Goal: Task Accomplishment & Management: Use online tool/utility

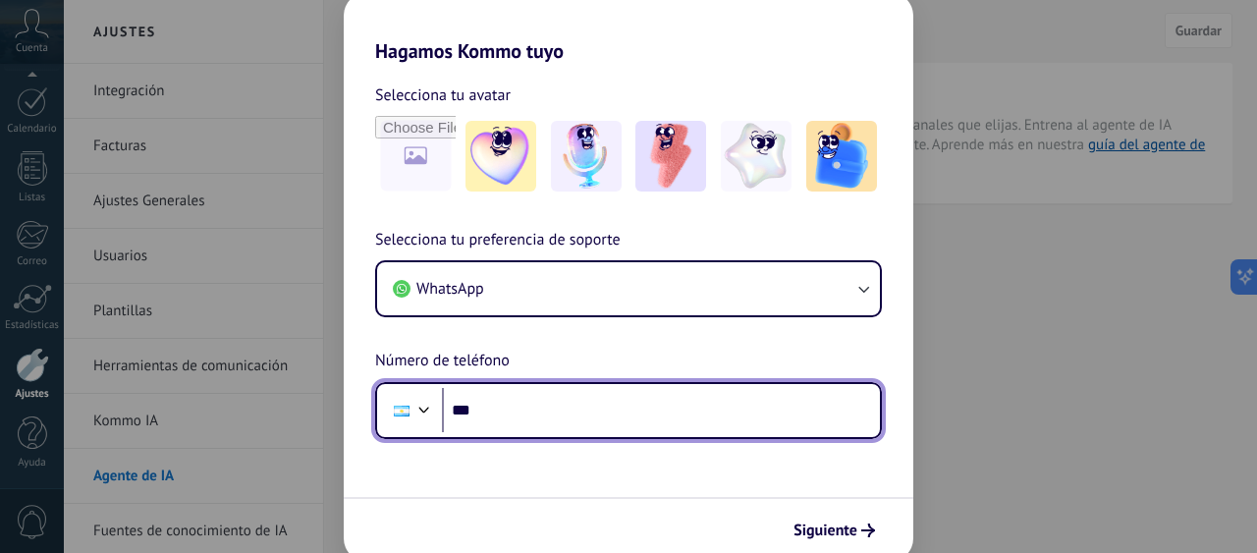
click at [526, 410] on input "***" at bounding box center [661, 410] width 438 height 45
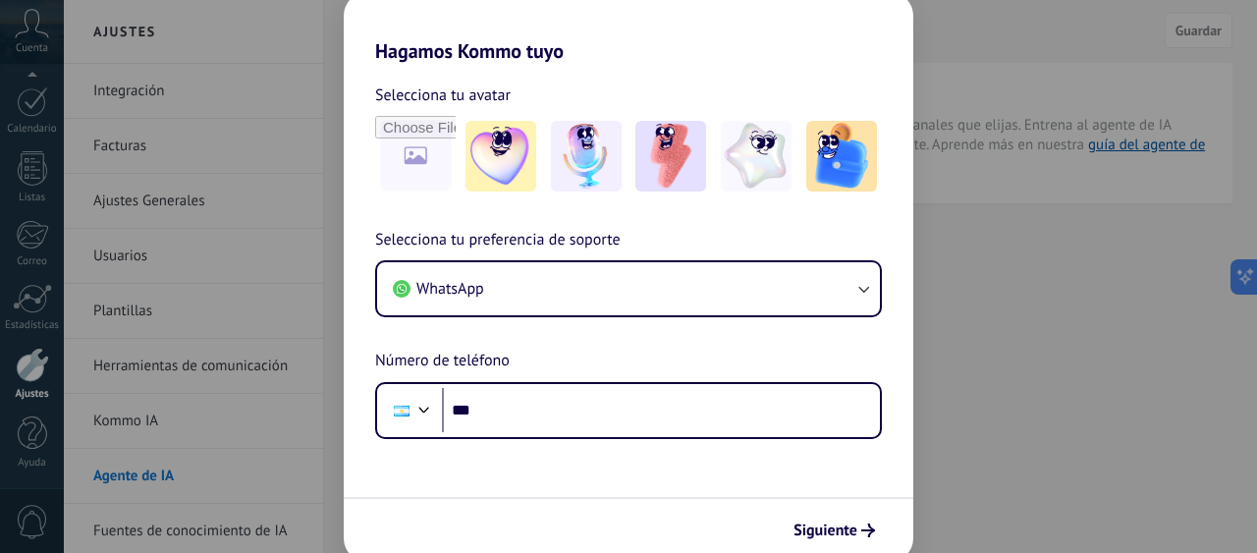
click at [658, 171] on img at bounding box center [671, 156] width 71 height 71
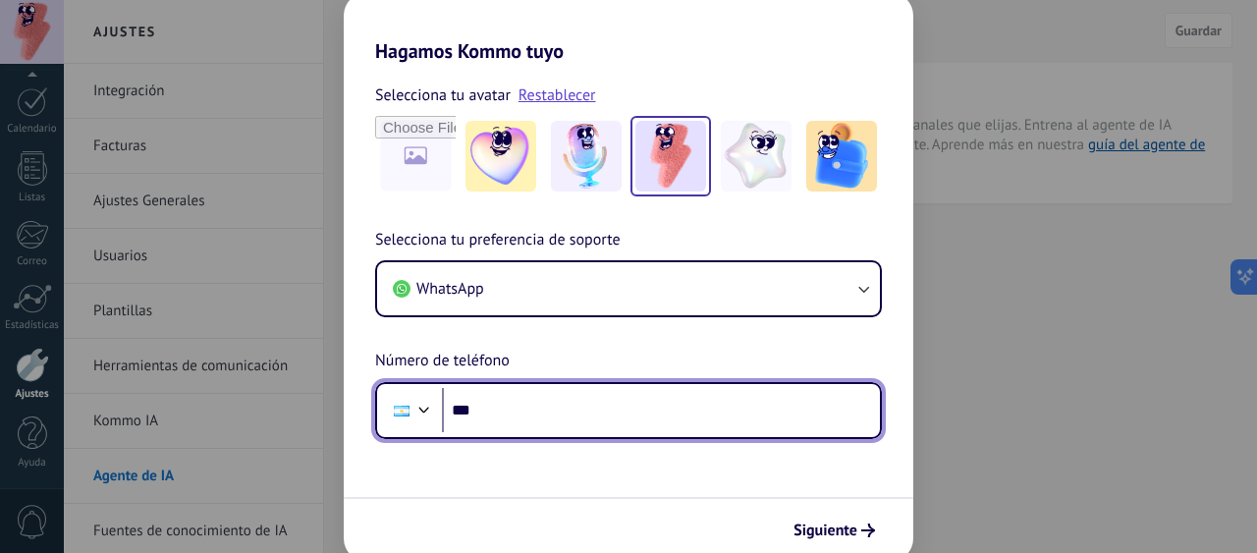
click at [509, 414] on input "***" at bounding box center [661, 410] width 438 height 45
type input "**********"
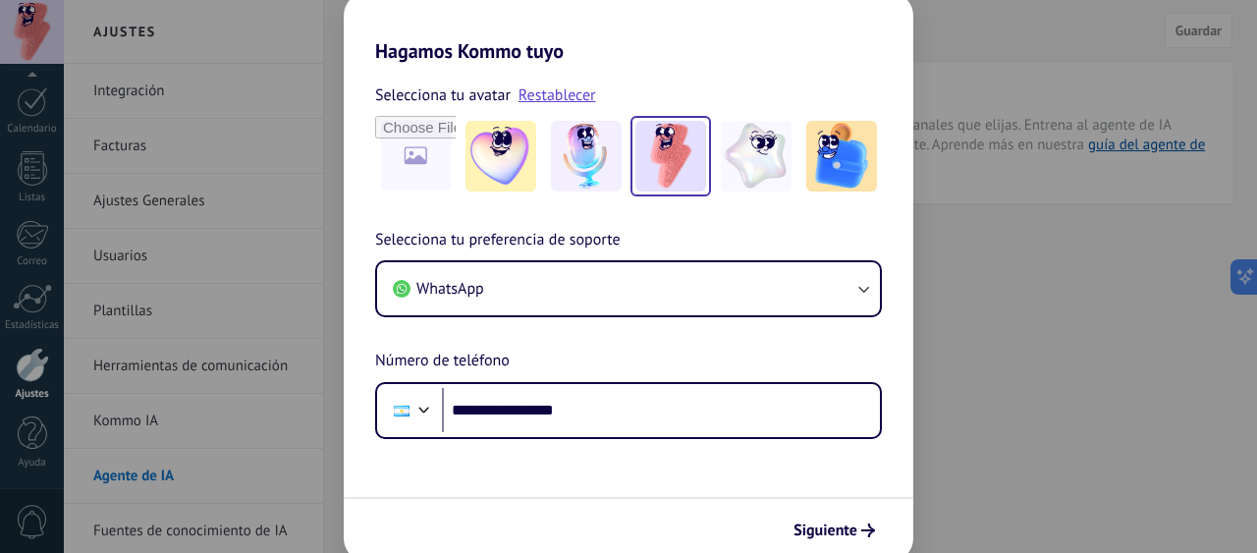
click at [845, 524] on span "Siguiente" at bounding box center [826, 531] width 64 height 14
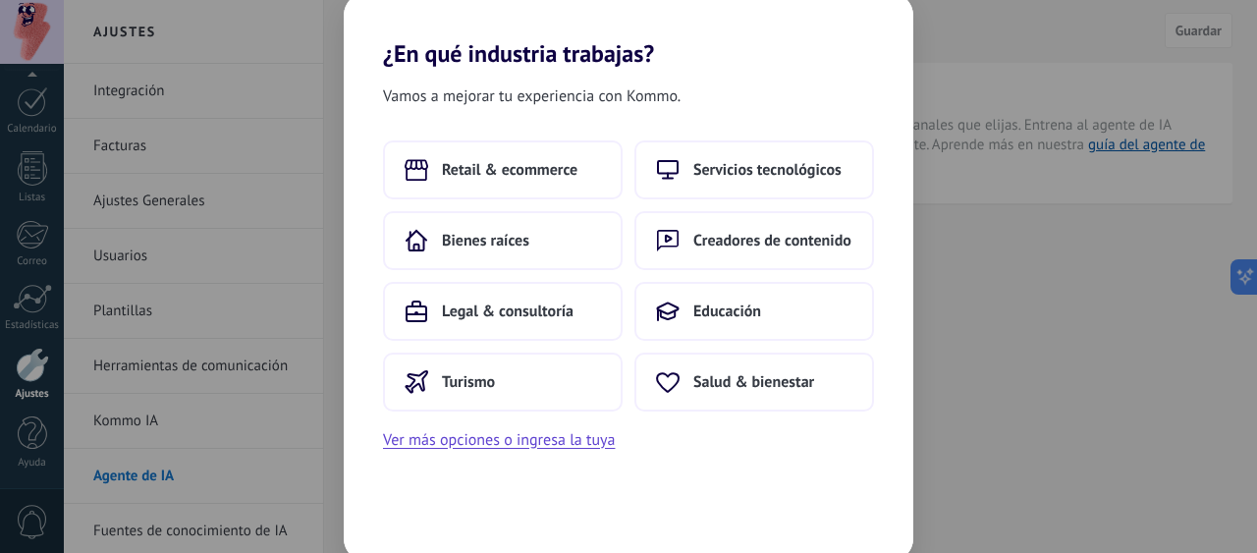
click at [518, 174] on span "Retail & ecommerce" at bounding box center [510, 170] width 136 height 20
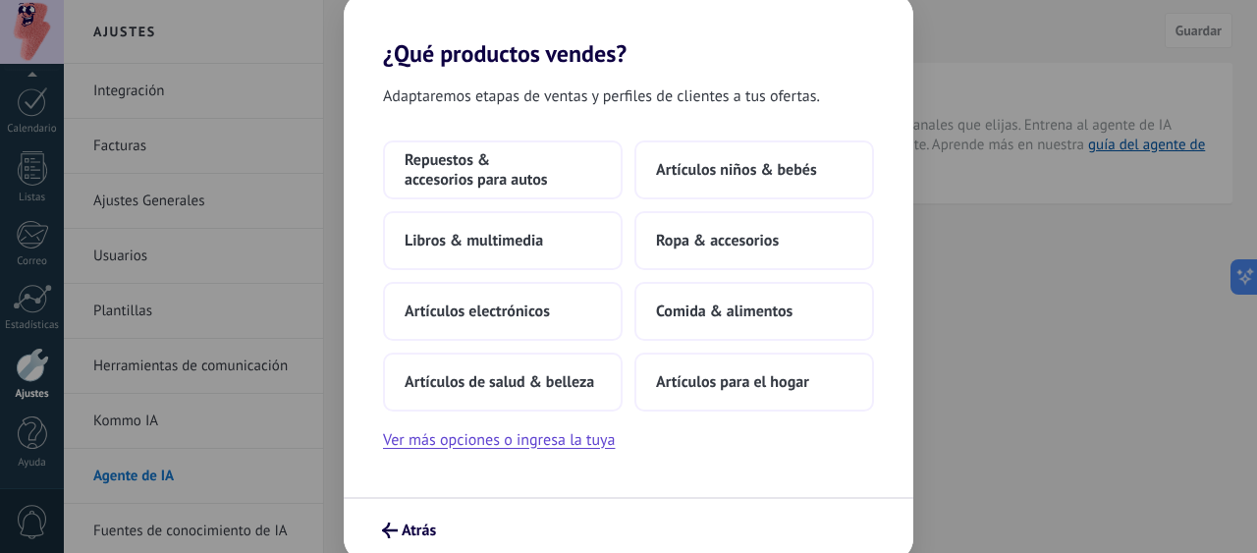
click at [531, 450] on button "Ver más opciones o ingresa la tuya" at bounding box center [499, 440] width 232 height 26
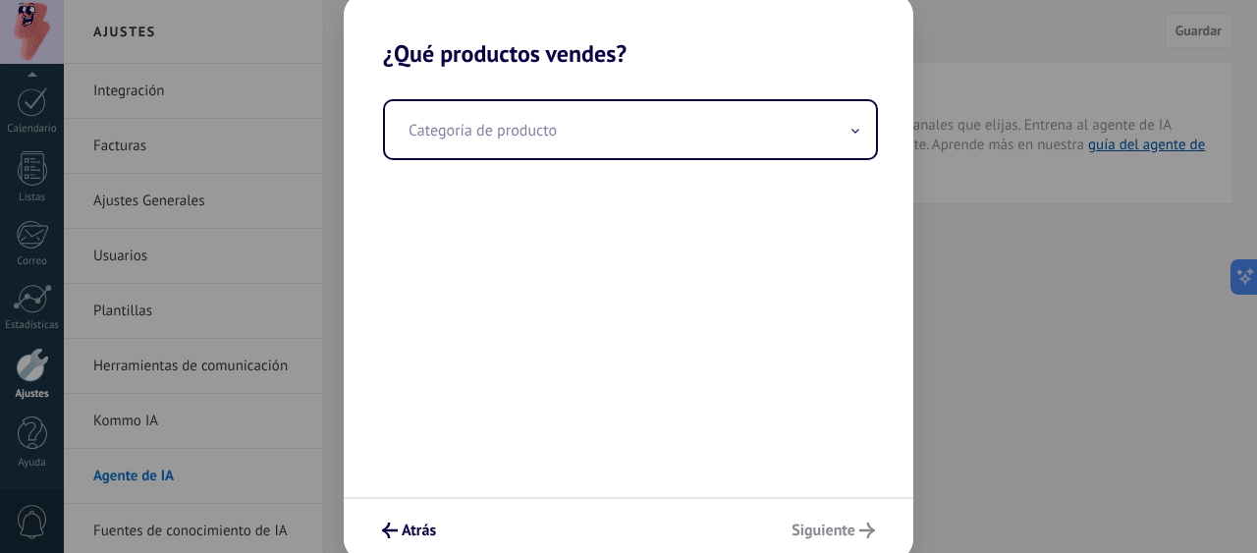
click at [622, 144] on input "text" at bounding box center [630, 129] width 491 height 57
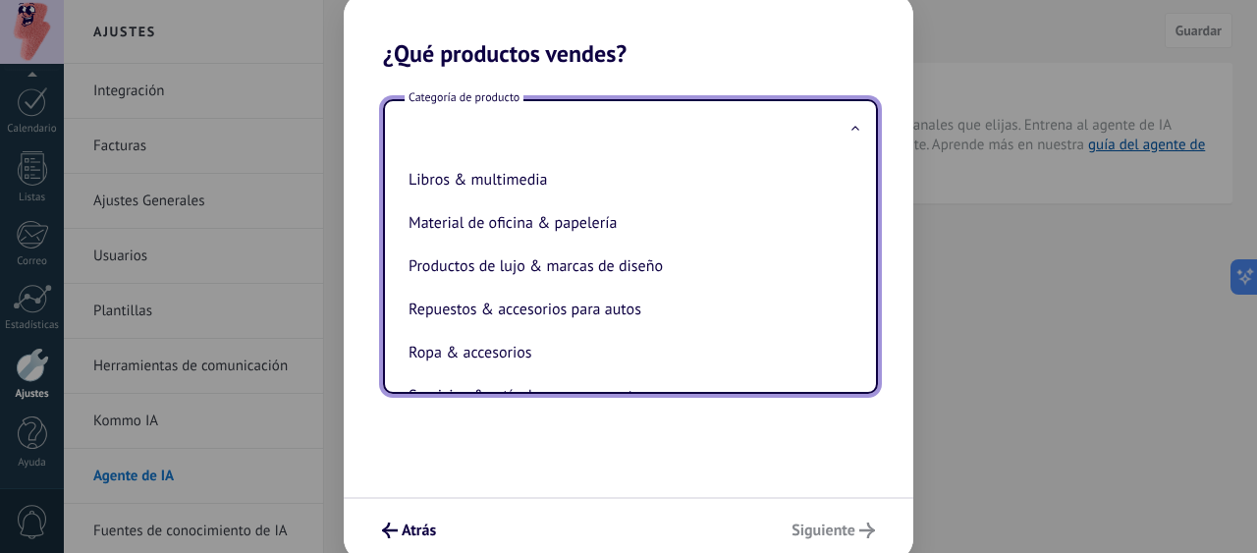
scroll to position [434, 0]
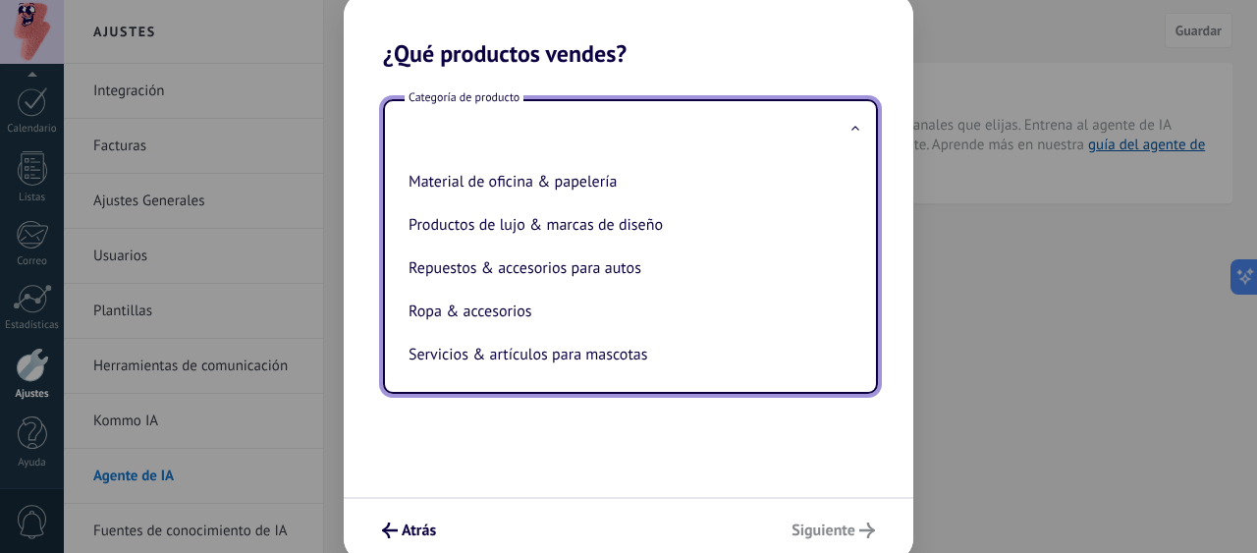
click at [588, 231] on li "Productos de lujo & marcas de diseño" at bounding box center [627, 224] width 452 height 43
type input "**********"
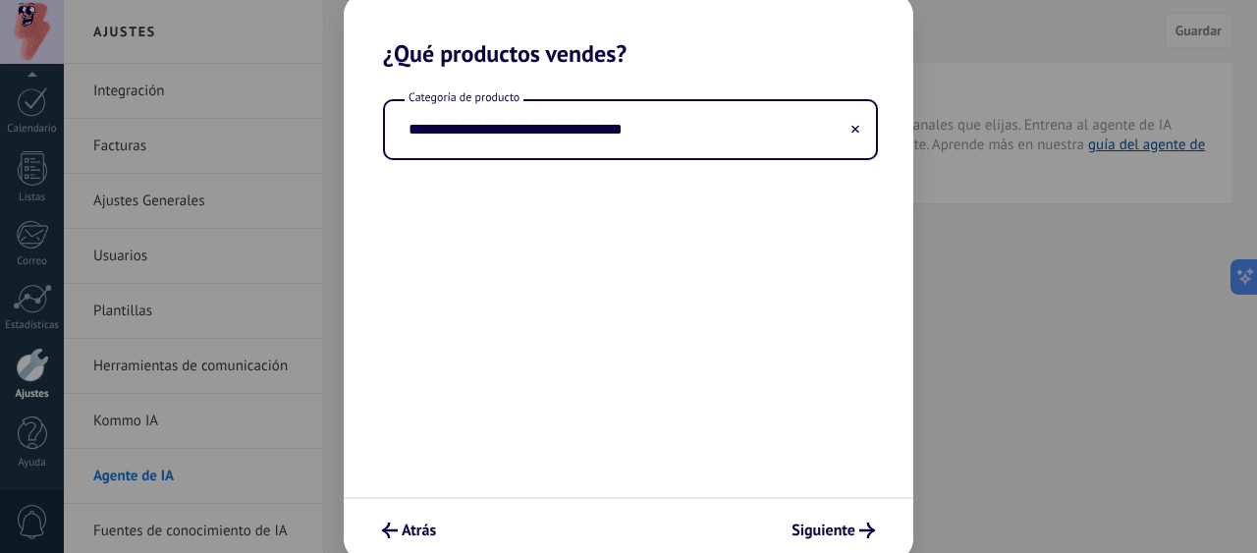
click at [825, 524] on span "Siguiente" at bounding box center [824, 531] width 64 height 14
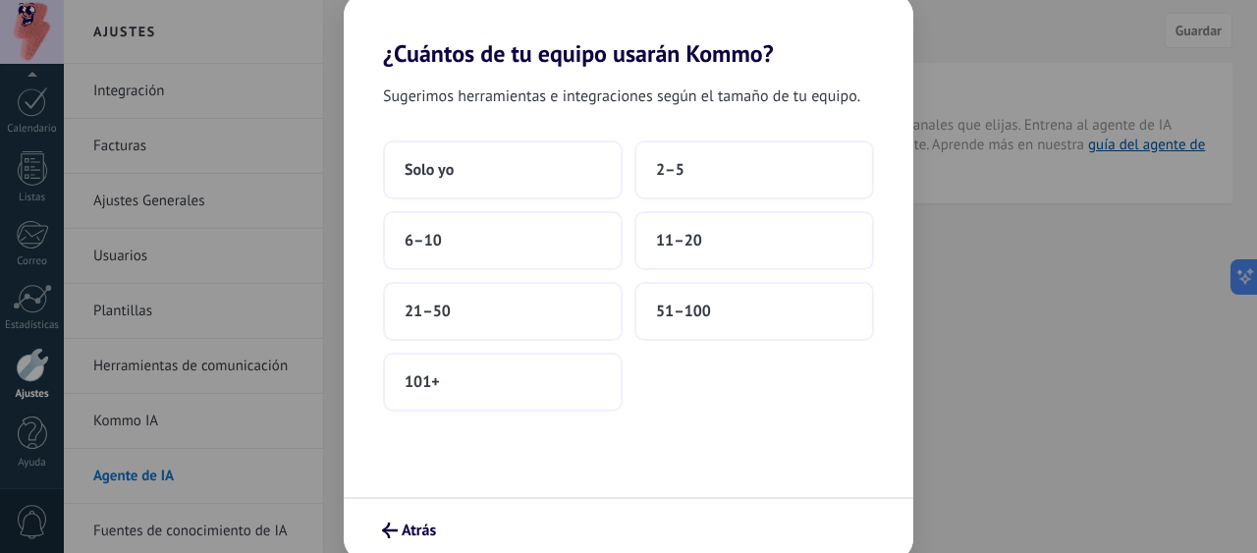
click at [655, 170] on button "2–5" at bounding box center [755, 169] width 240 height 59
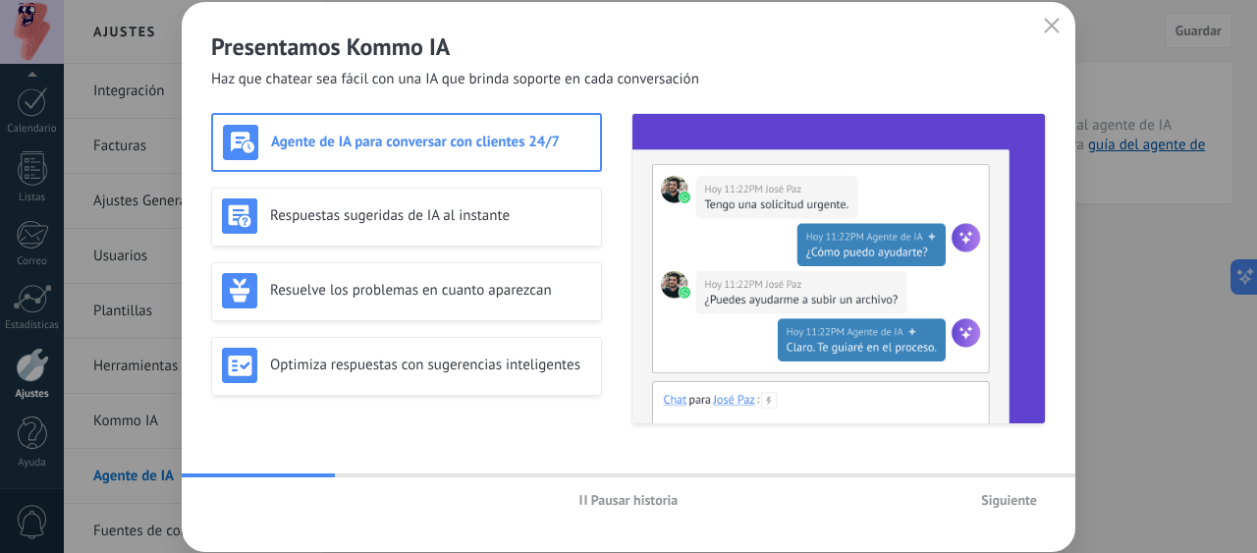
click at [996, 496] on span "Siguiente" at bounding box center [1009, 500] width 56 height 14
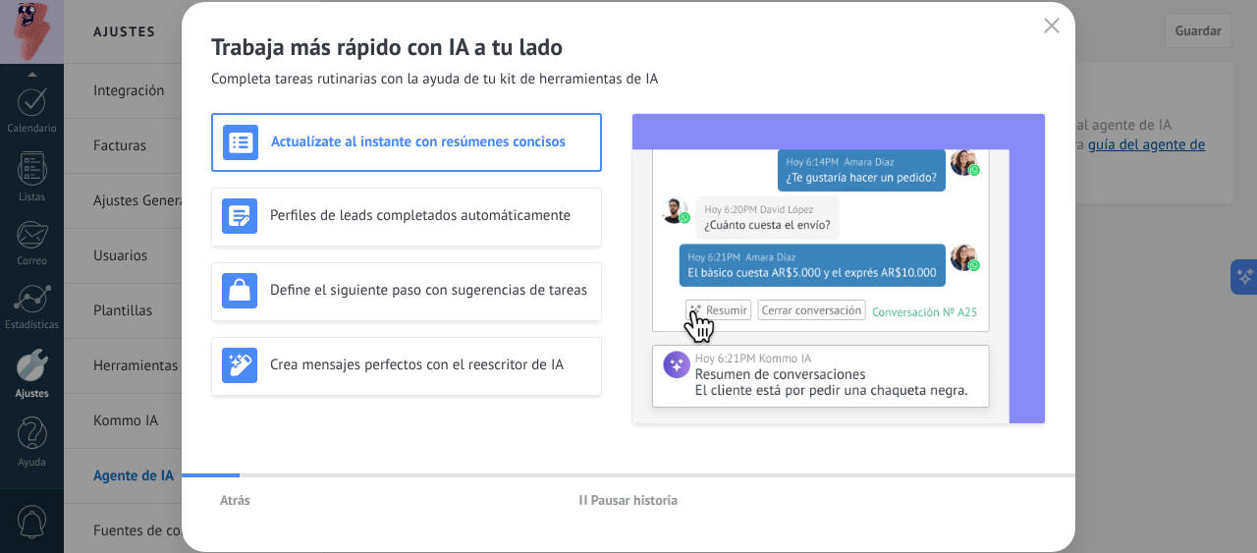
click at [246, 503] on span "Atrás" at bounding box center [235, 500] width 30 height 14
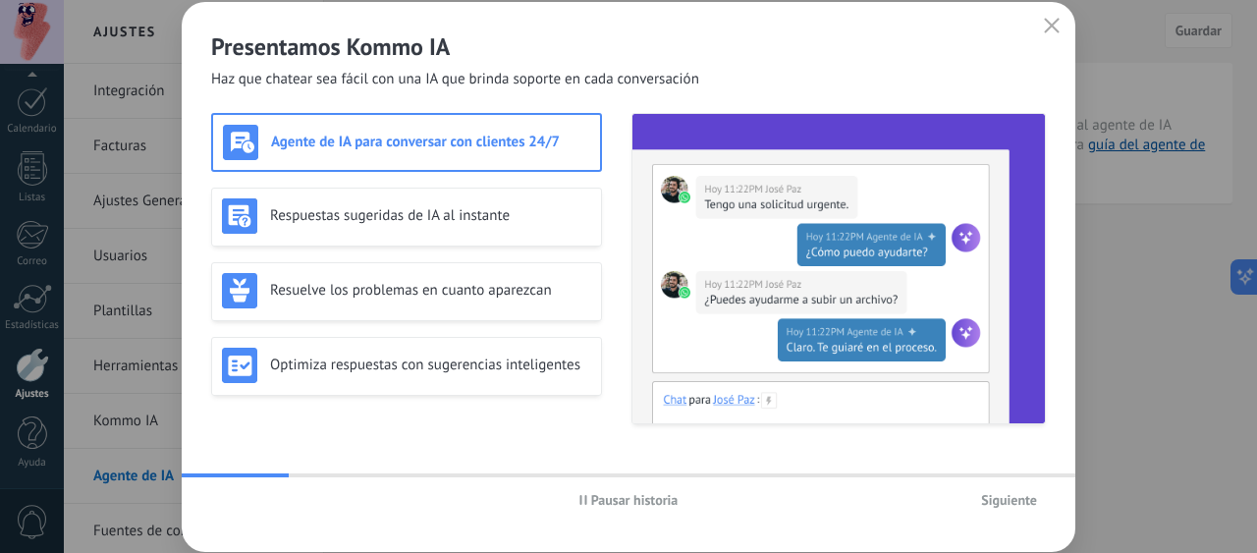
click at [398, 215] on h3 "Respuestas sugeridas de IA al instante" at bounding box center [430, 215] width 321 height 19
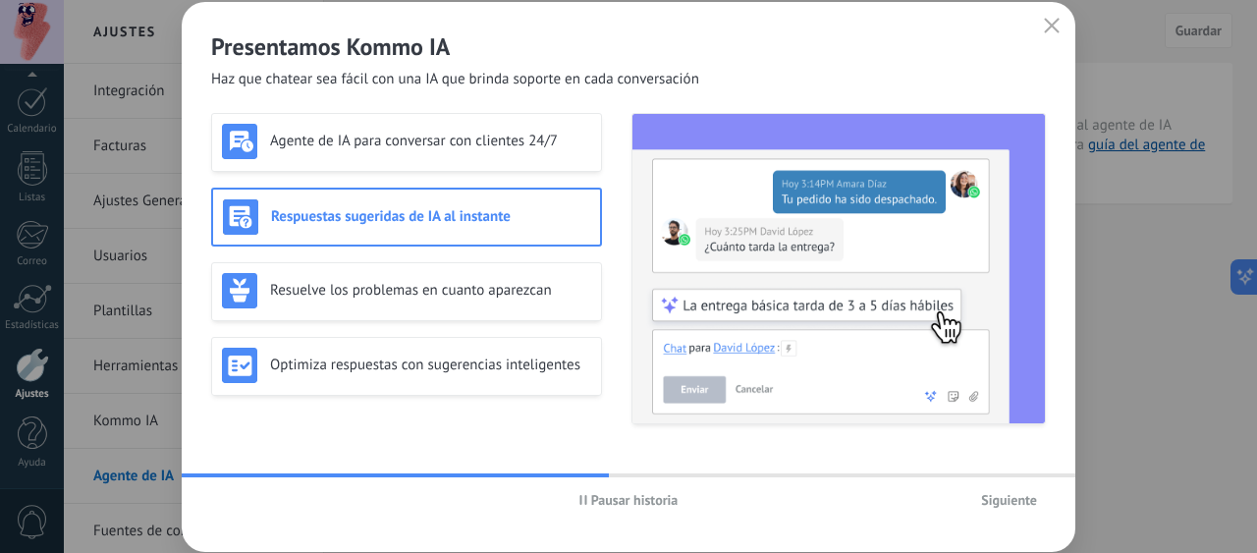
click at [423, 155] on div "Agente de IA para conversar con clientes 24/7" at bounding box center [406, 141] width 369 height 35
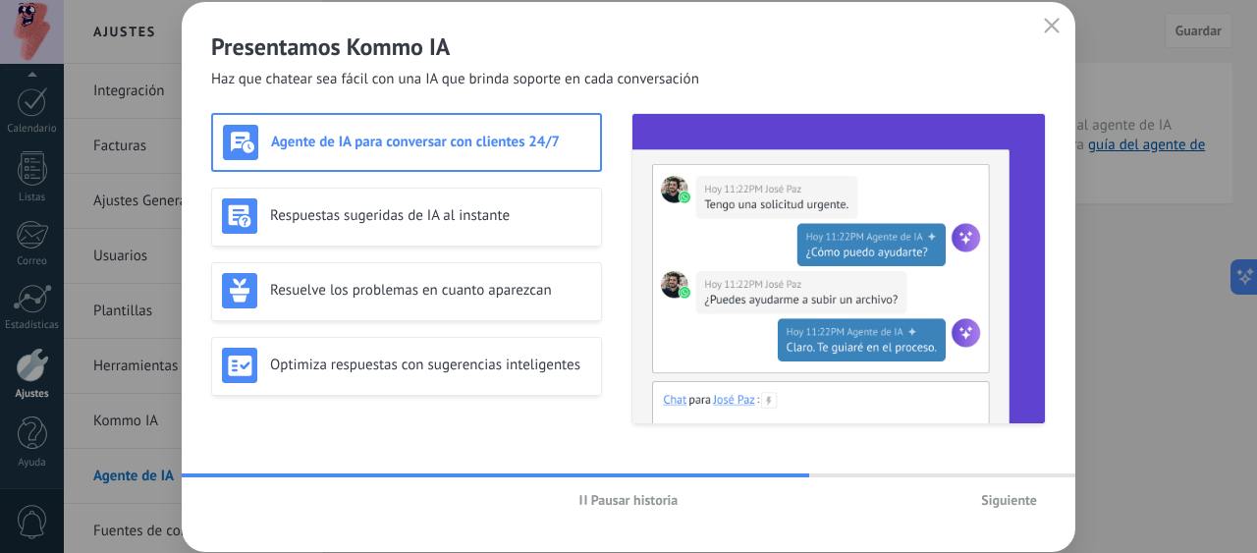
click at [424, 233] on div "Respuestas sugeridas de IA al instante" at bounding box center [406, 215] width 369 height 35
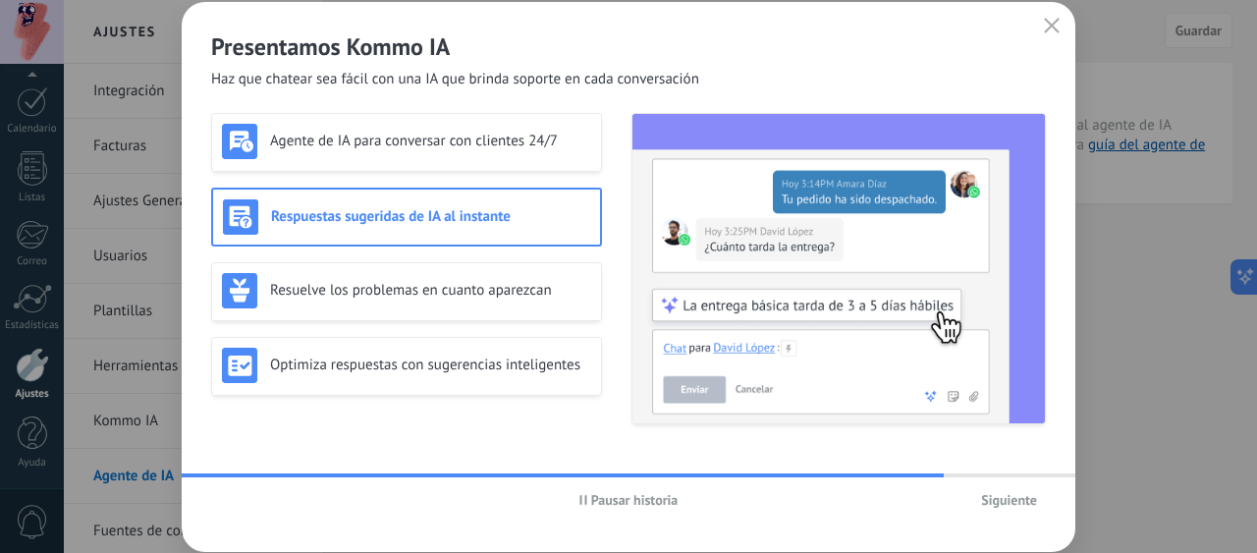
click at [434, 300] on div "Resuelve los problemas en cuanto aparezcan" at bounding box center [406, 290] width 369 height 35
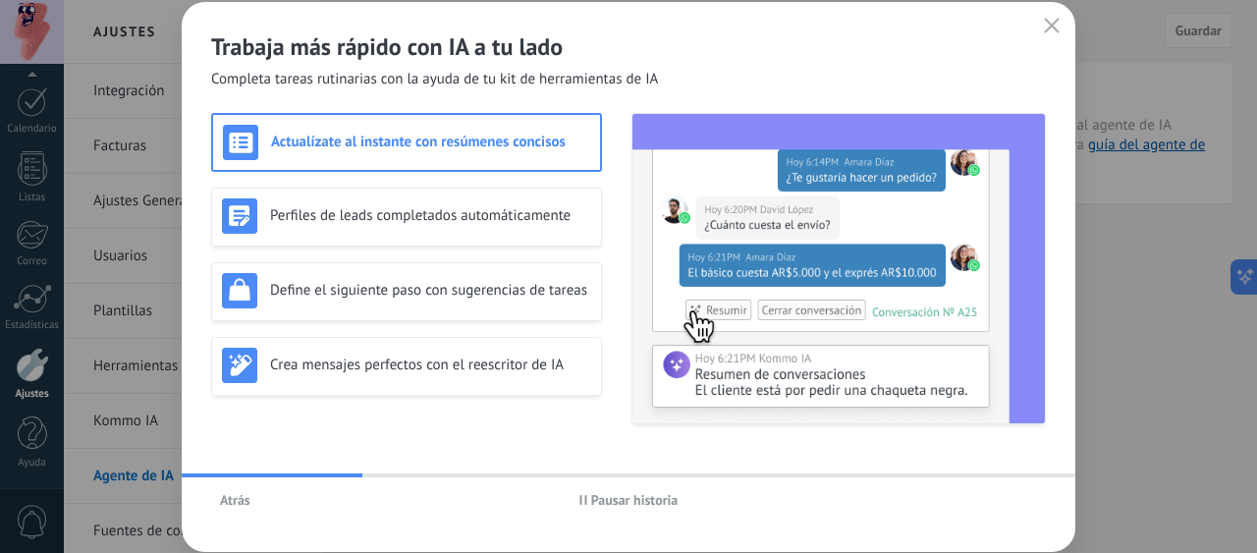
click at [425, 155] on div "Actualízate al instante con resúmenes concisos" at bounding box center [406, 142] width 367 height 35
click at [248, 504] on span "Atrás" at bounding box center [235, 500] width 30 height 14
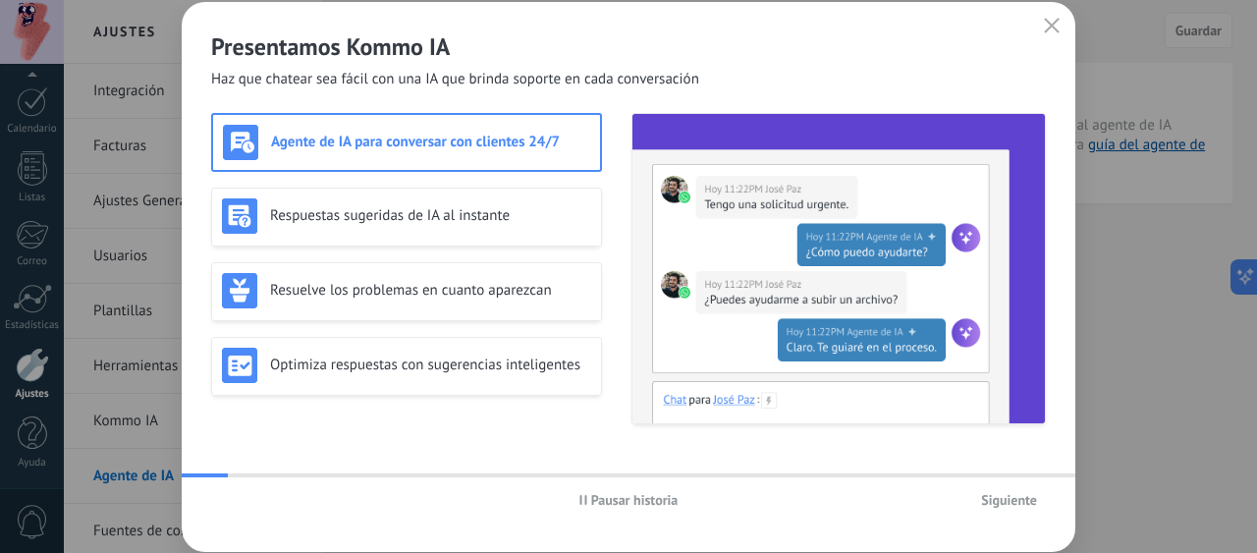
click at [393, 290] on h3 "Resuelve los problemas en cuanto aparezcan" at bounding box center [430, 290] width 321 height 19
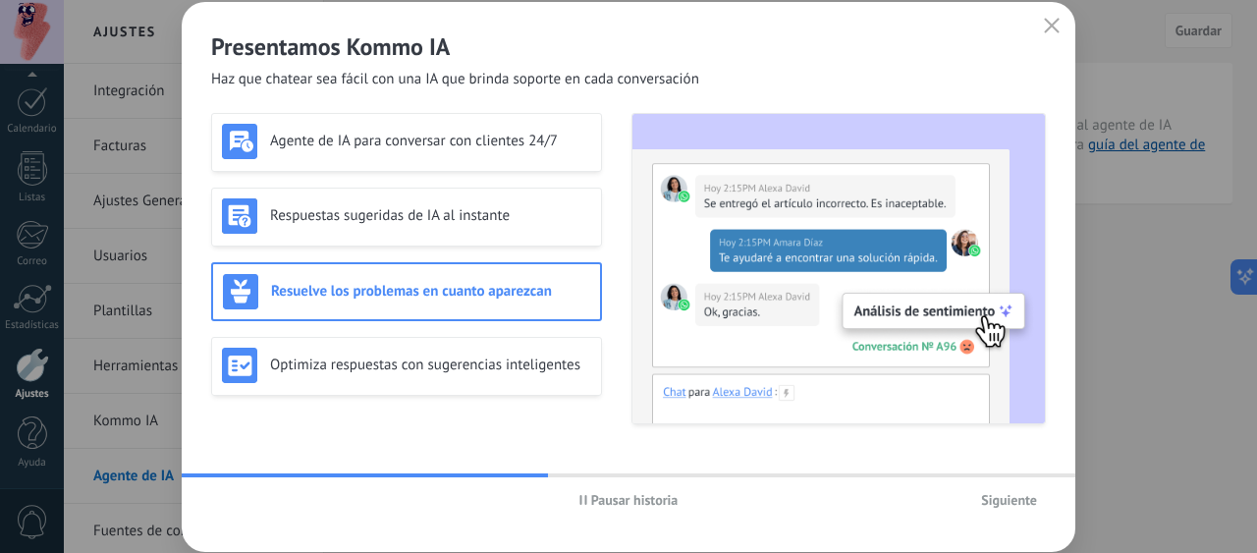
click at [388, 376] on div "Optimiza respuestas con sugerencias inteligentes" at bounding box center [406, 365] width 369 height 35
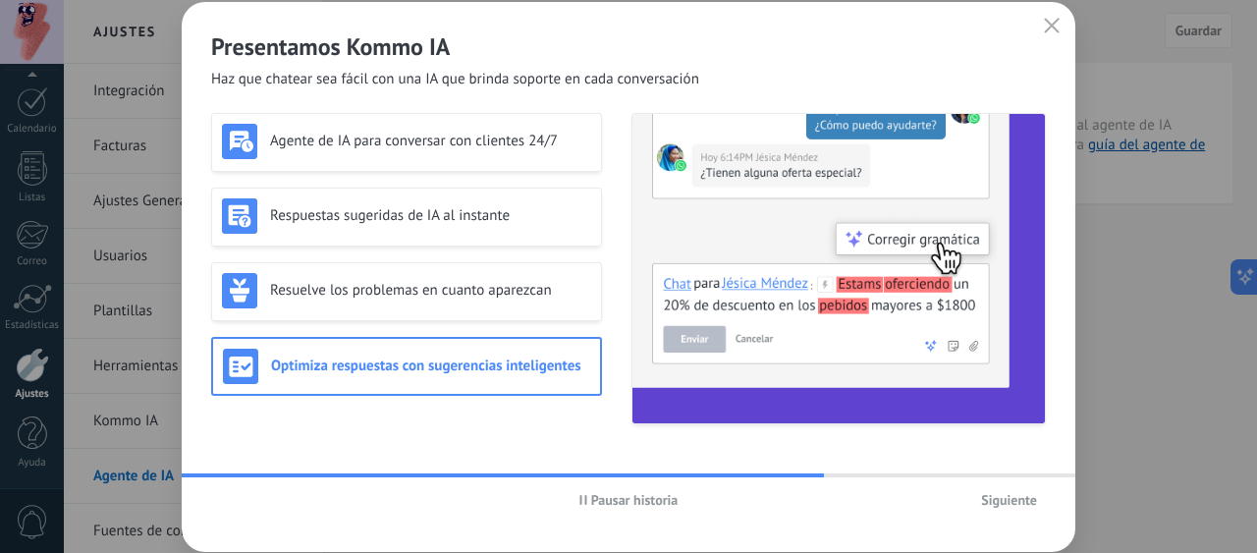
click at [446, 155] on div "Agente de IA para conversar con clientes 24/7" at bounding box center [406, 141] width 369 height 35
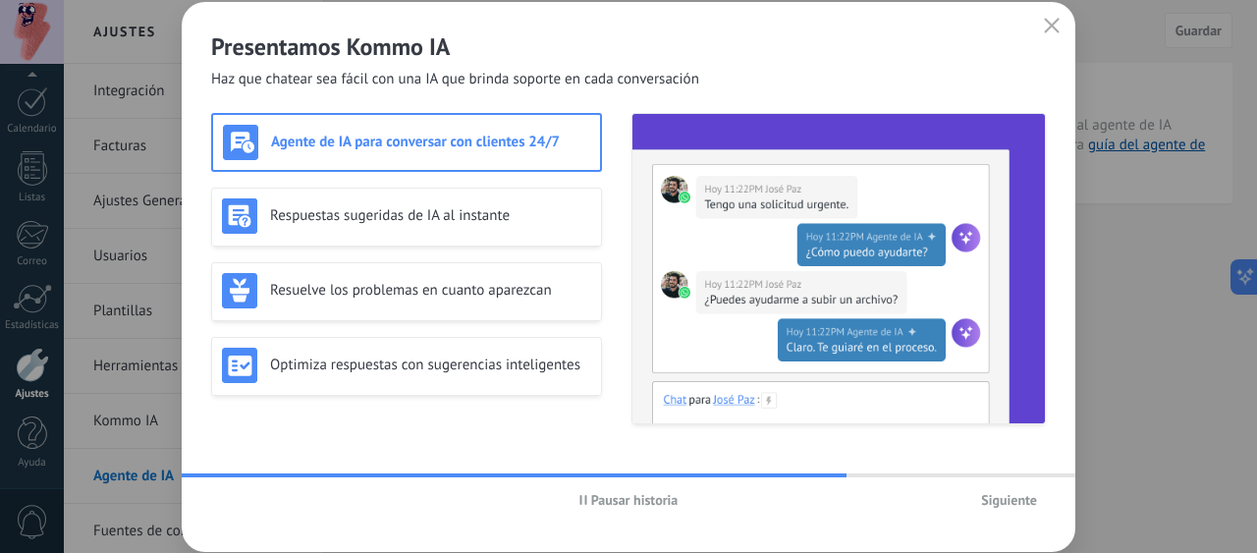
click at [431, 198] on div "Respuestas sugeridas de IA al instante" at bounding box center [406, 217] width 391 height 59
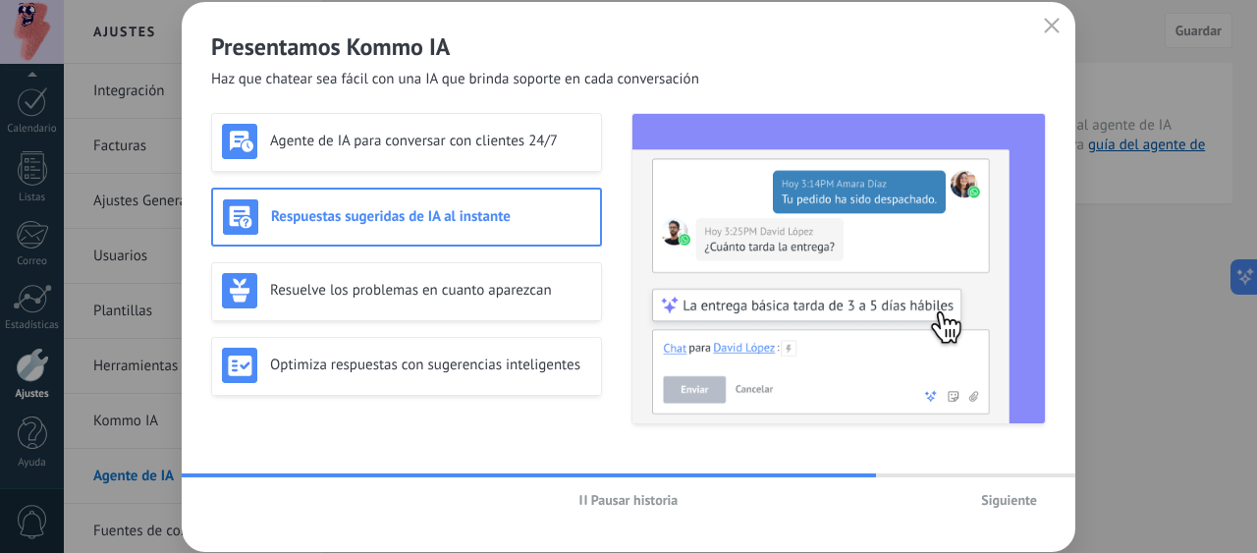
click at [415, 265] on div "Resuelve los problemas en cuanto aparezcan" at bounding box center [406, 291] width 391 height 59
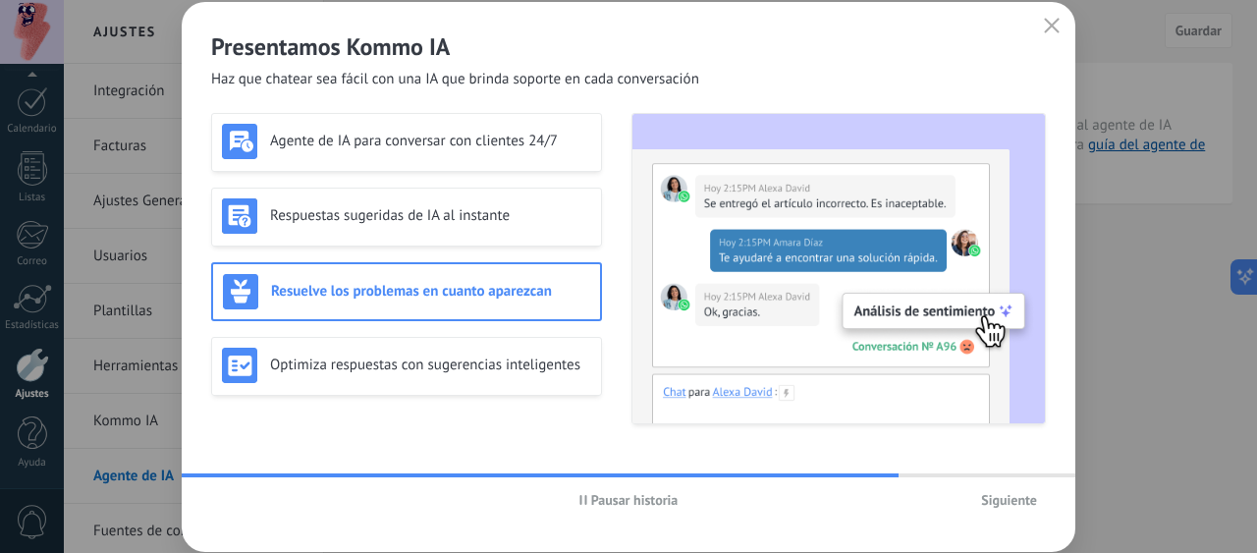
click at [430, 355] on div "Optimiza respuestas con sugerencias inteligentes" at bounding box center [406, 365] width 369 height 35
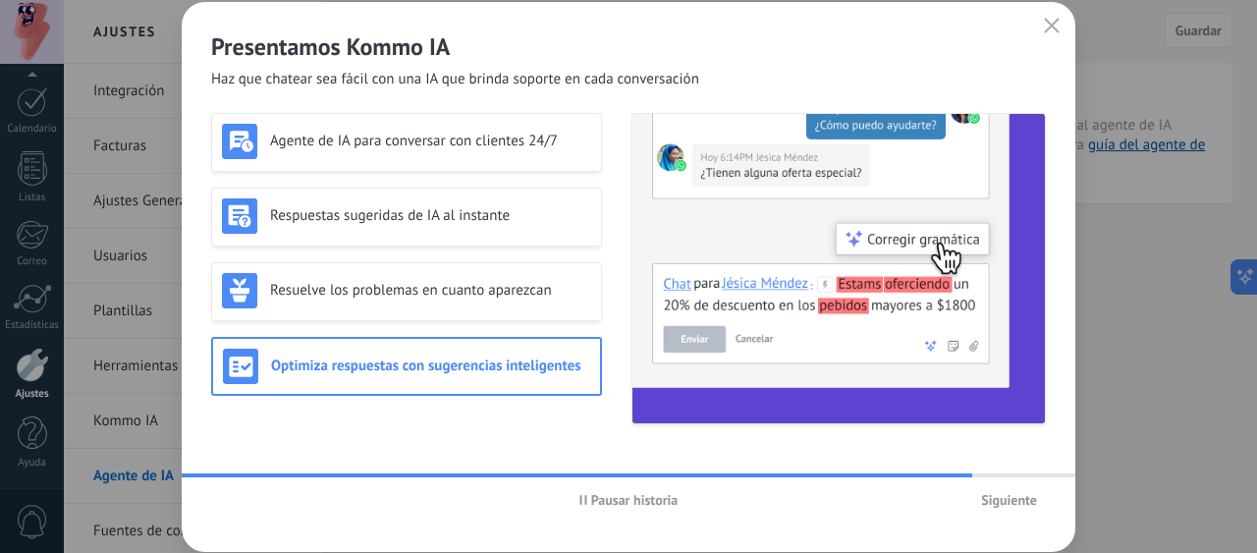
click at [1001, 503] on span "Siguiente" at bounding box center [1009, 500] width 56 height 14
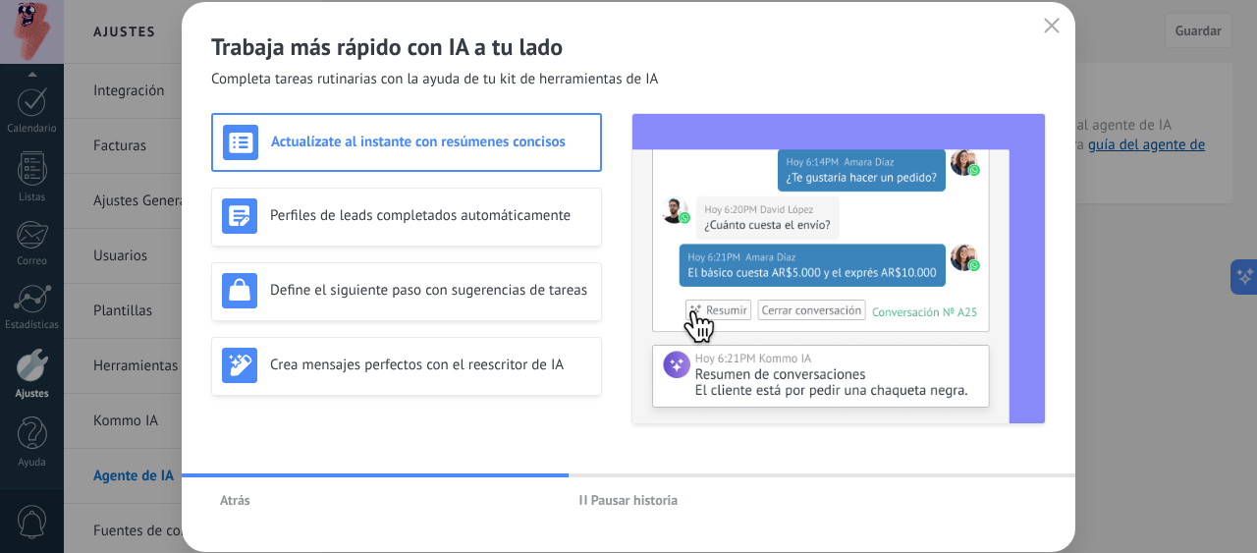
click at [421, 207] on h3 "Perfiles de leads completados automáticamente" at bounding box center [430, 215] width 321 height 19
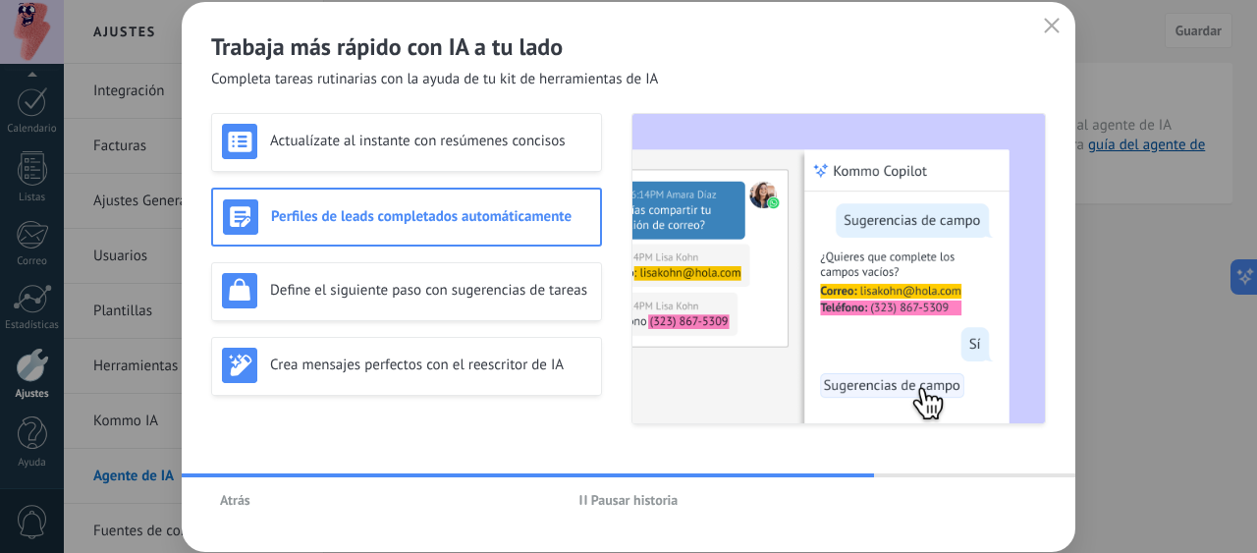
click at [448, 288] on h3 "Define el siguiente paso con sugerencias de tareas" at bounding box center [430, 290] width 321 height 19
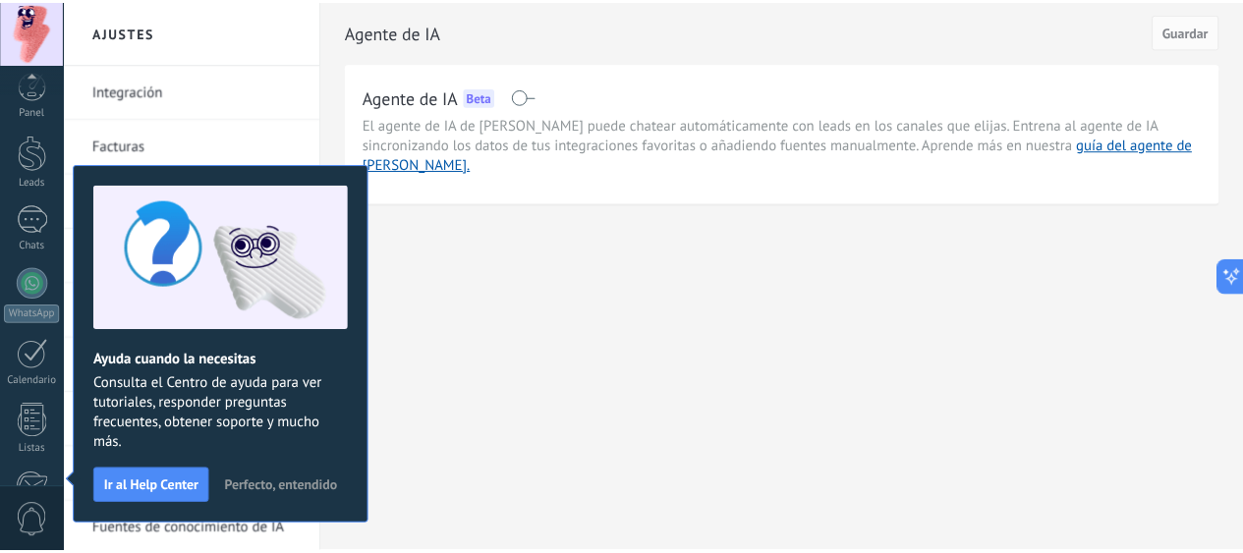
scroll to position [264, 0]
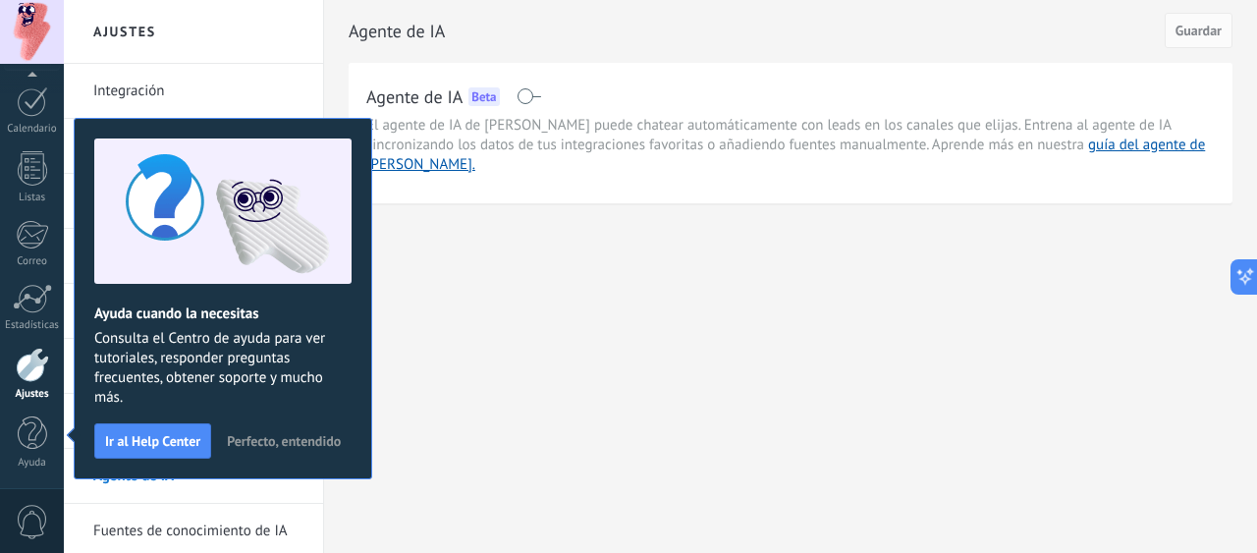
click at [293, 442] on span "Perfecto, entendido" at bounding box center [284, 441] width 114 height 14
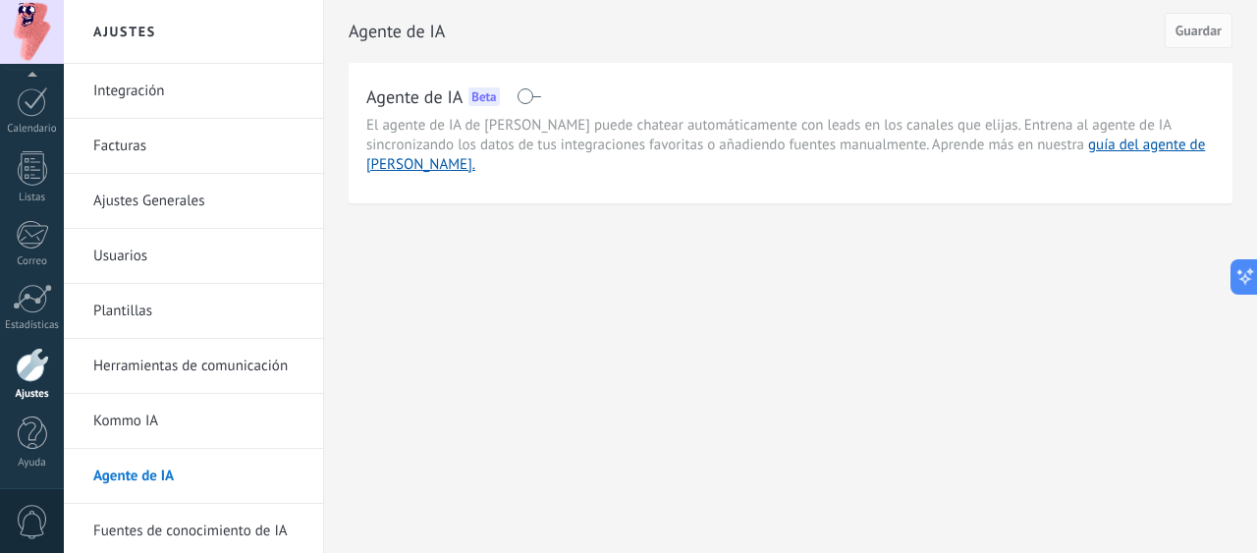
click at [149, 94] on link "Integración" at bounding box center [198, 91] width 210 height 55
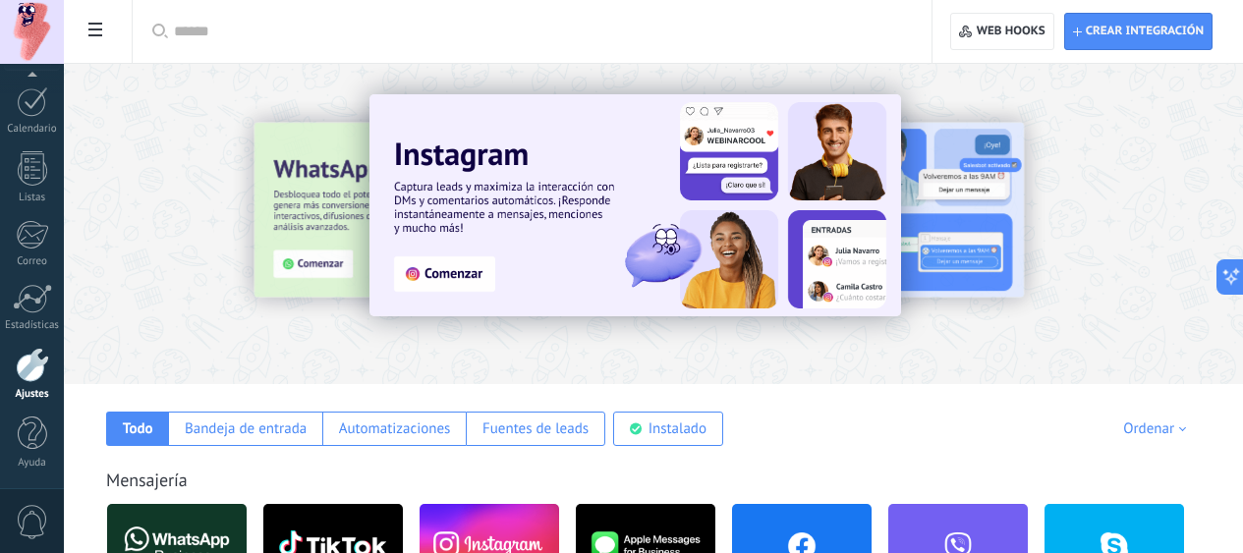
click at [387, 221] on div at bounding box center [172, 223] width 430 height 177
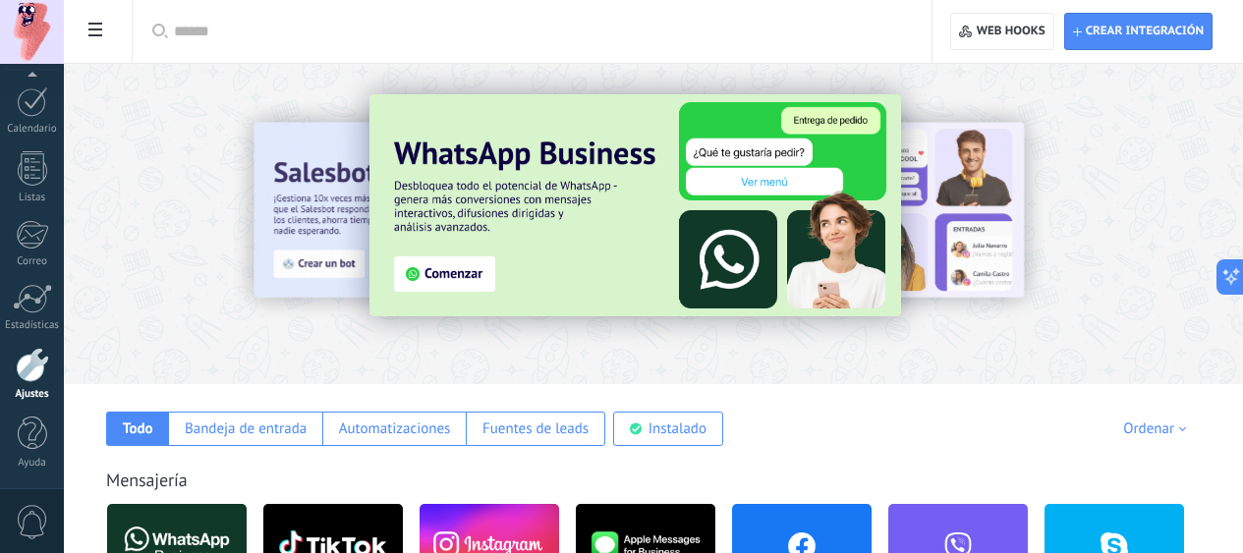
click at [387, 209] on div at bounding box center [172, 223] width 430 height 177
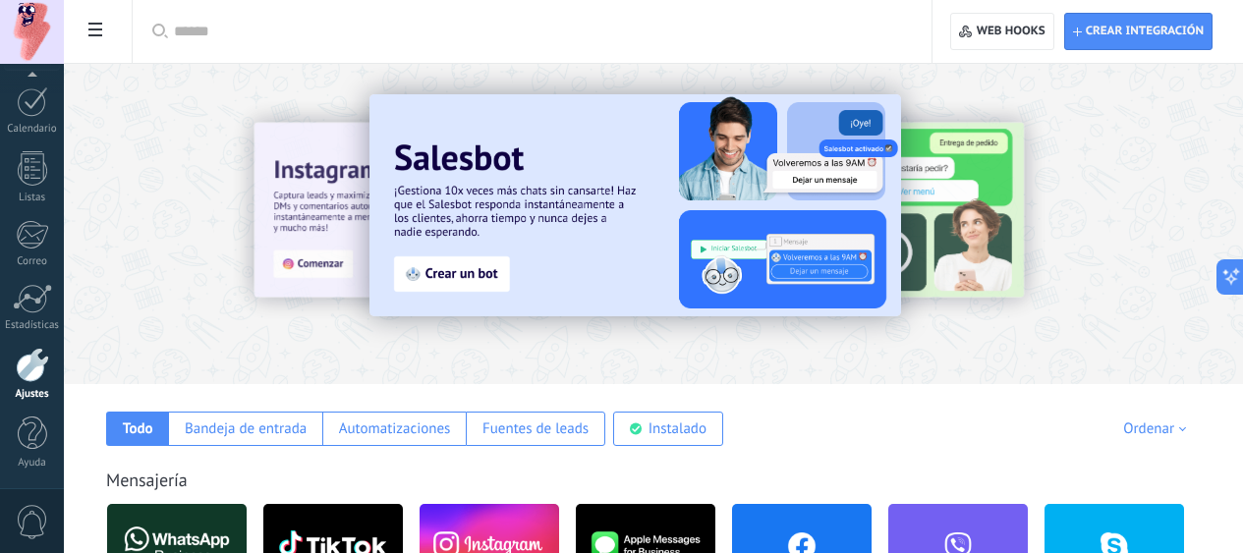
click at [588, 280] on img at bounding box center [634, 205] width 531 height 222
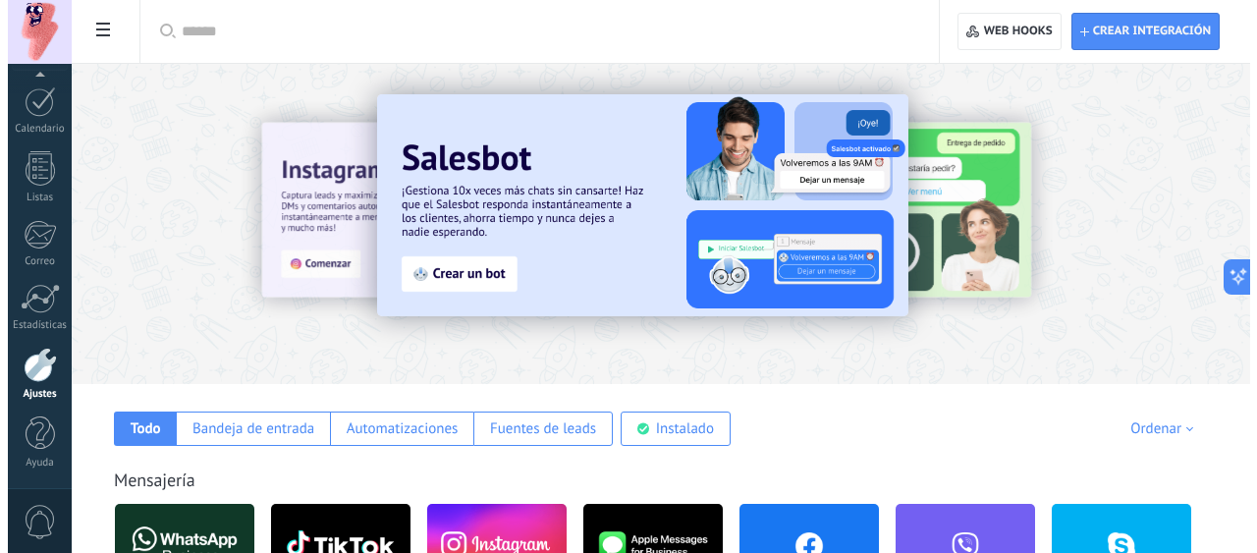
scroll to position [295, 0]
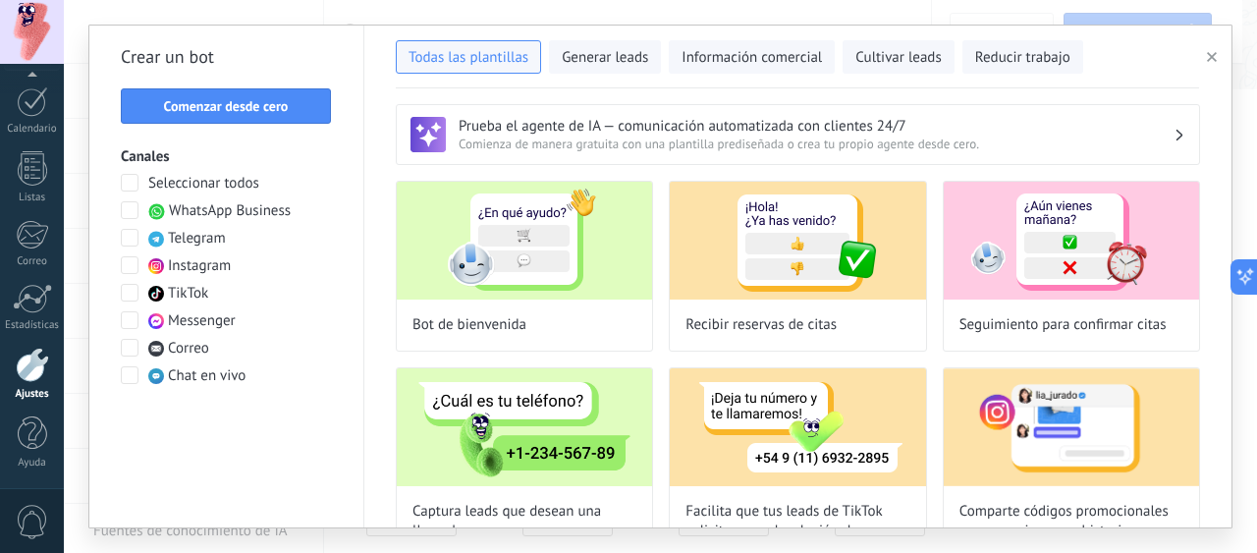
click at [134, 213] on span at bounding box center [130, 210] width 18 height 18
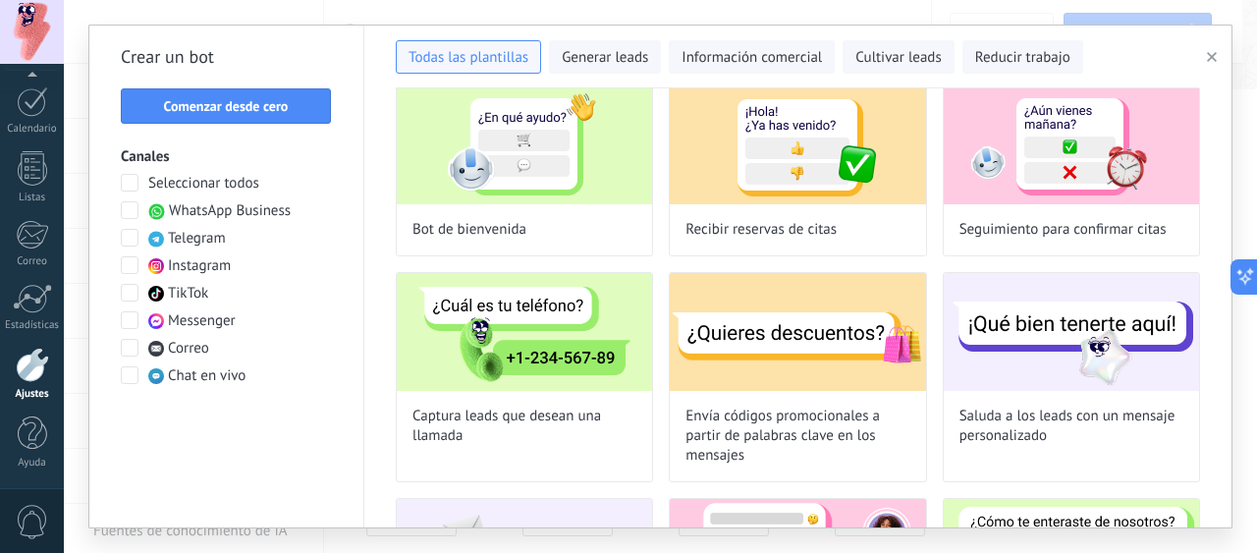
scroll to position [0, 0]
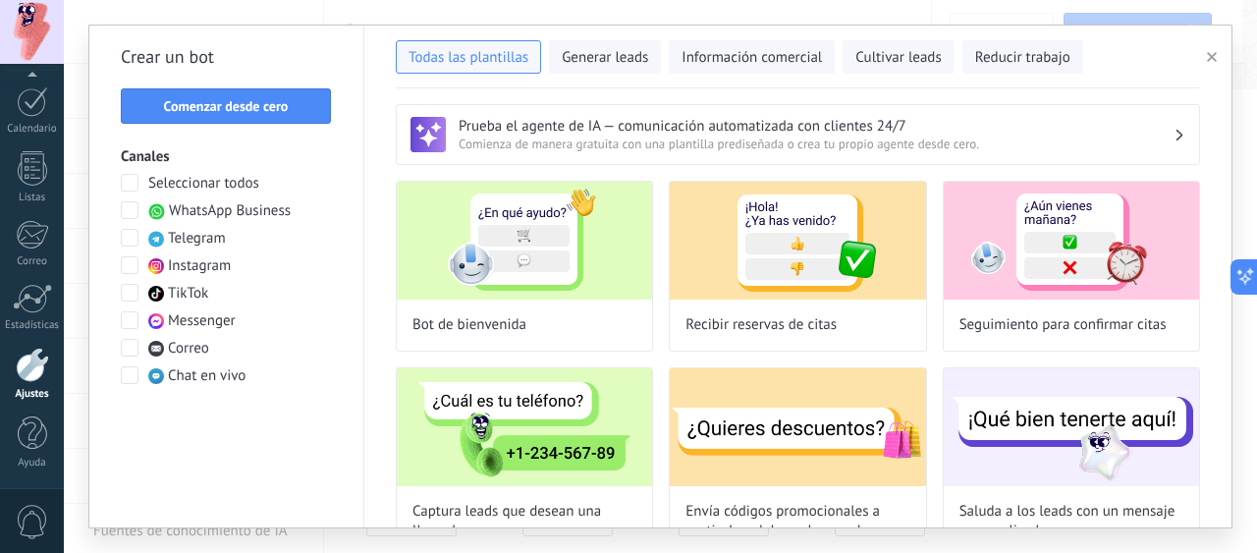
click at [596, 62] on span "Generar leads" at bounding box center [605, 58] width 86 height 20
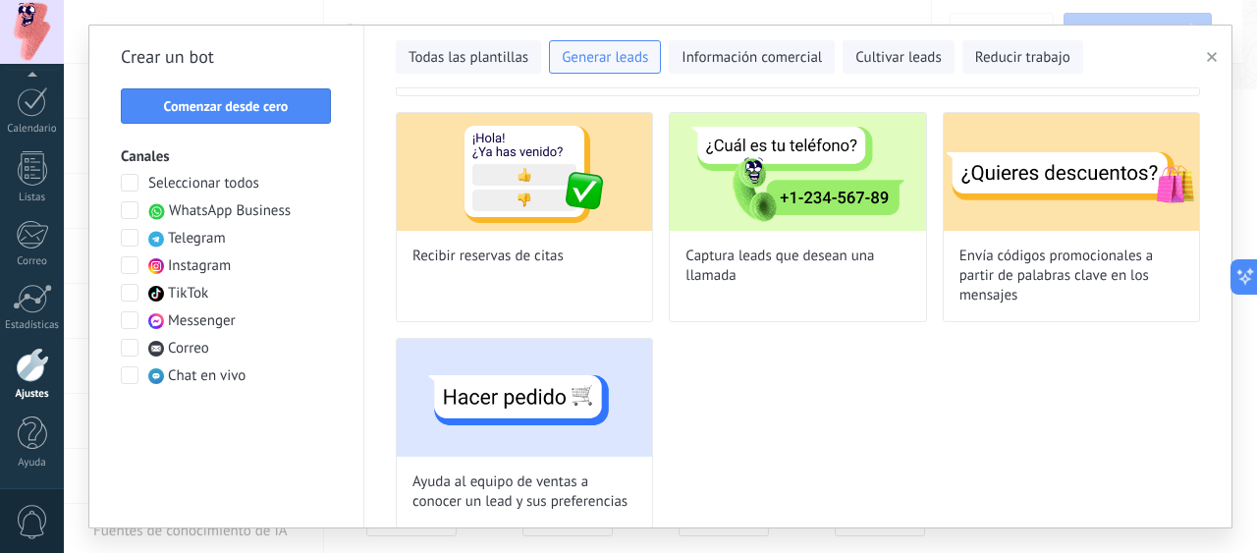
scroll to position [85, 0]
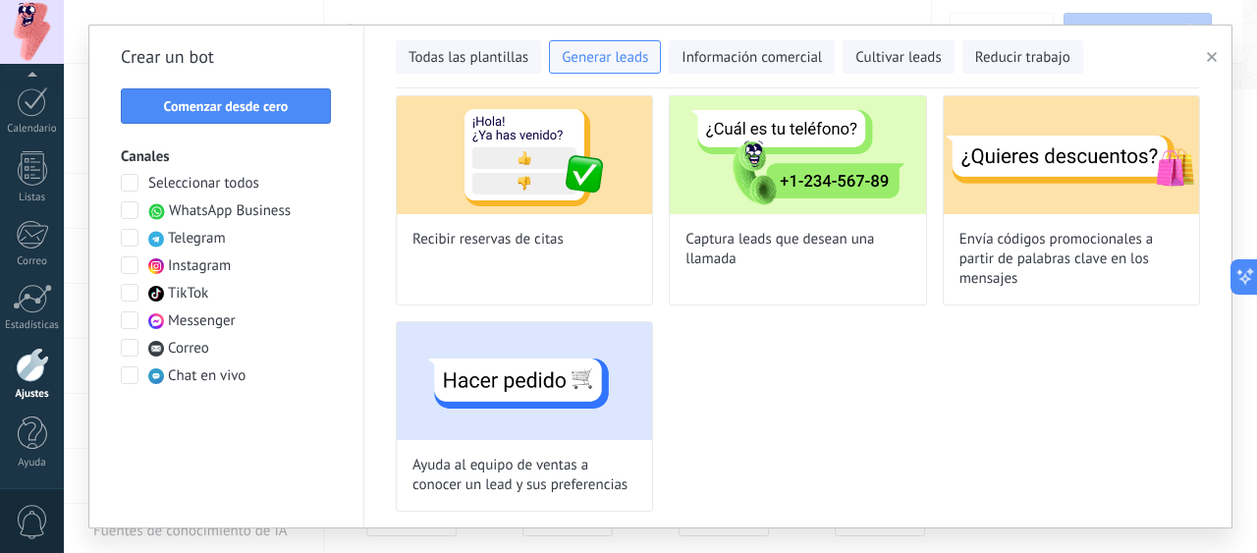
click at [728, 74] on div "Todas las plantillas Generar leads Información comercial Cultivar leads Reducir…" at bounding box center [798, 57] width 804 height 63
click at [738, 64] on span "Información comercial" at bounding box center [752, 58] width 140 height 20
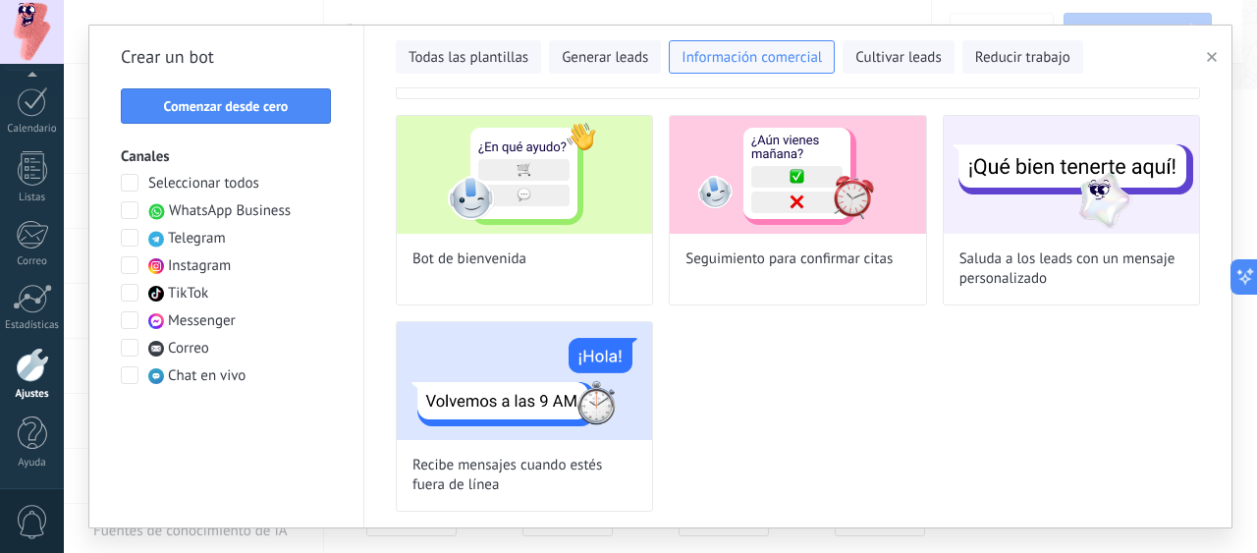
scroll to position [66, 0]
click at [891, 56] on span "Cultivar leads" at bounding box center [898, 58] width 85 height 20
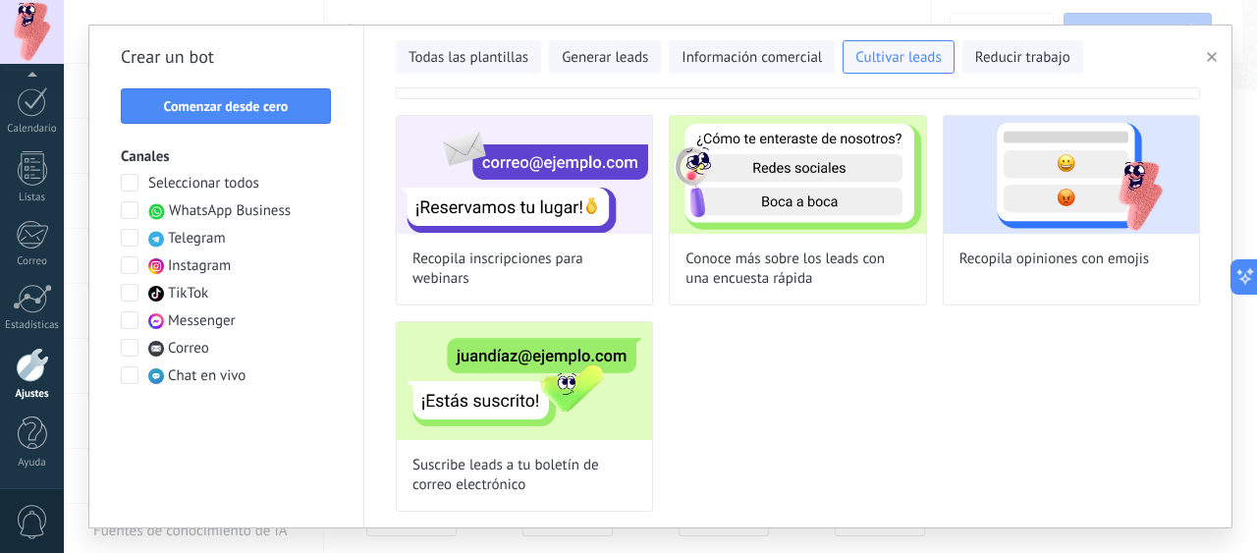
click at [969, 56] on button "Reducir trabajo" at bounding box center [1023, 56] width 121 height 33
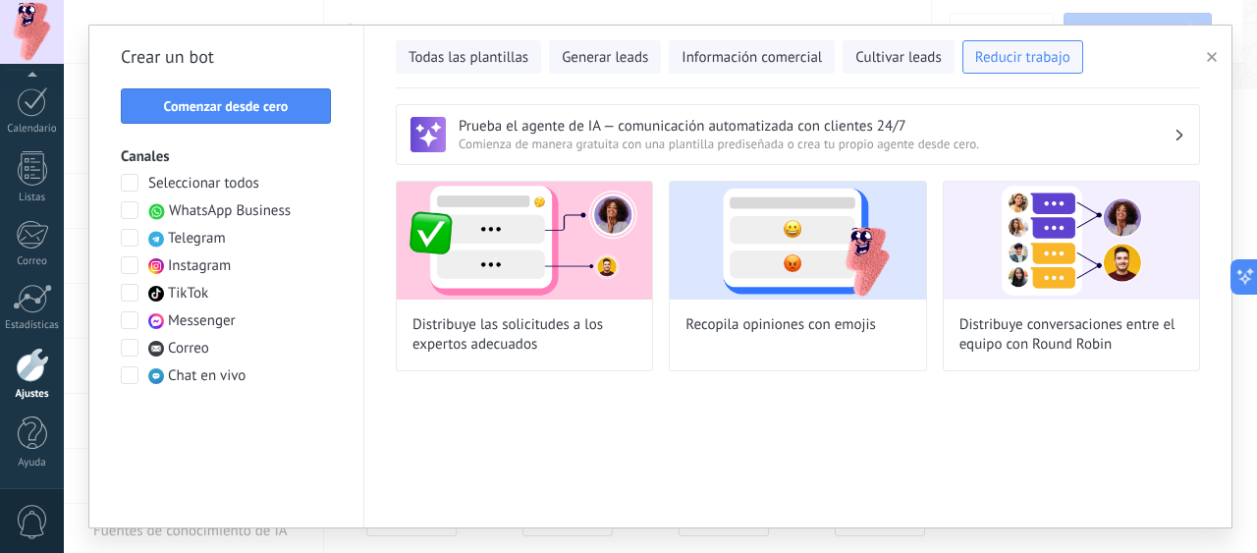
scroll to position [0, 0]
click at [493, 55] on span "Todas las plantillas" at bounding box center [469, 58] width 120 height 20
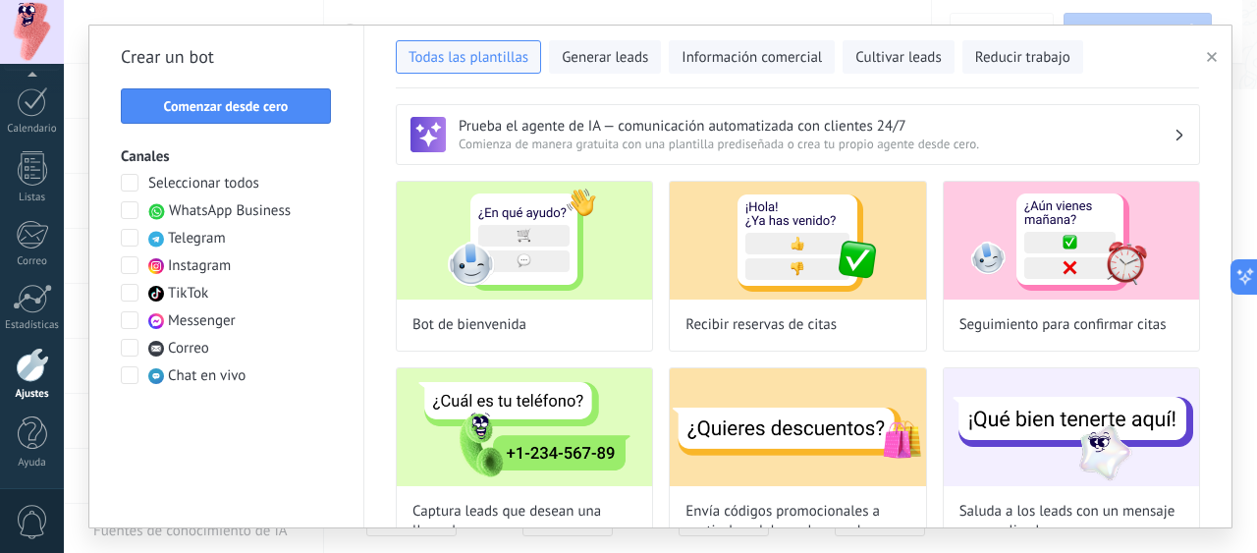
click at [607, 62] on span "Generar leads" at bounding box center [605, 58] width 86 height 20
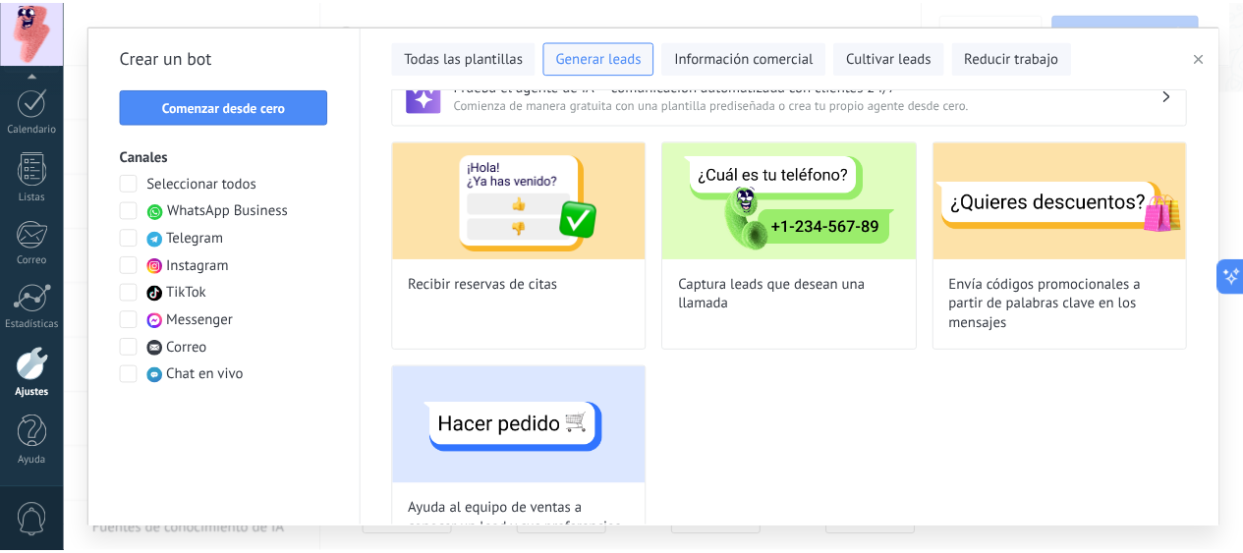
scroll to position [85, 0]
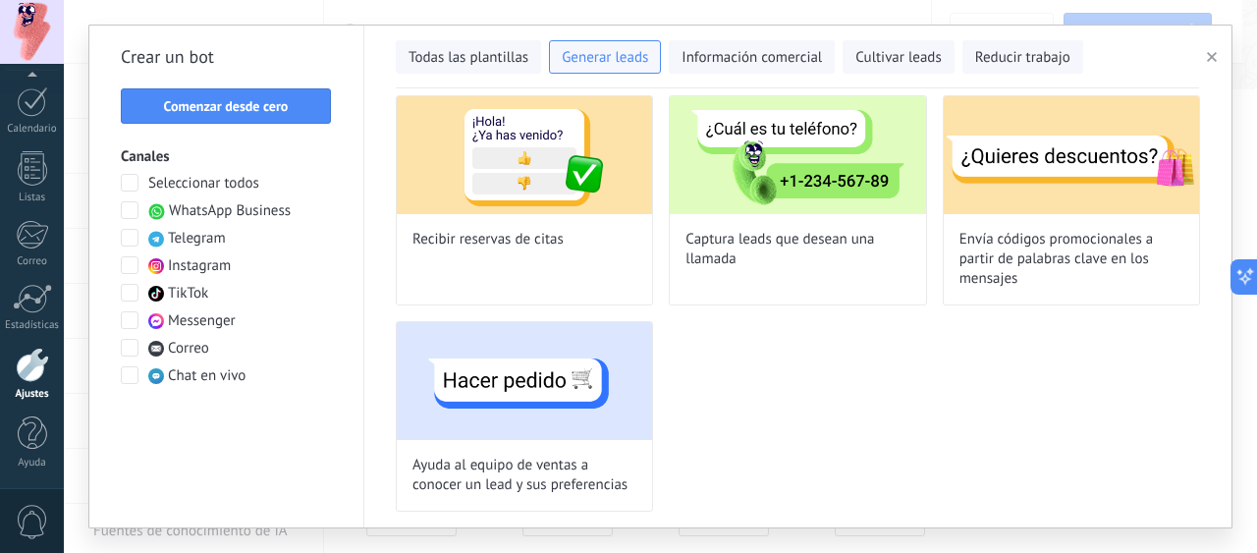
click at [564, 385] on img at bounding box center [524, 381] width 255 height 118
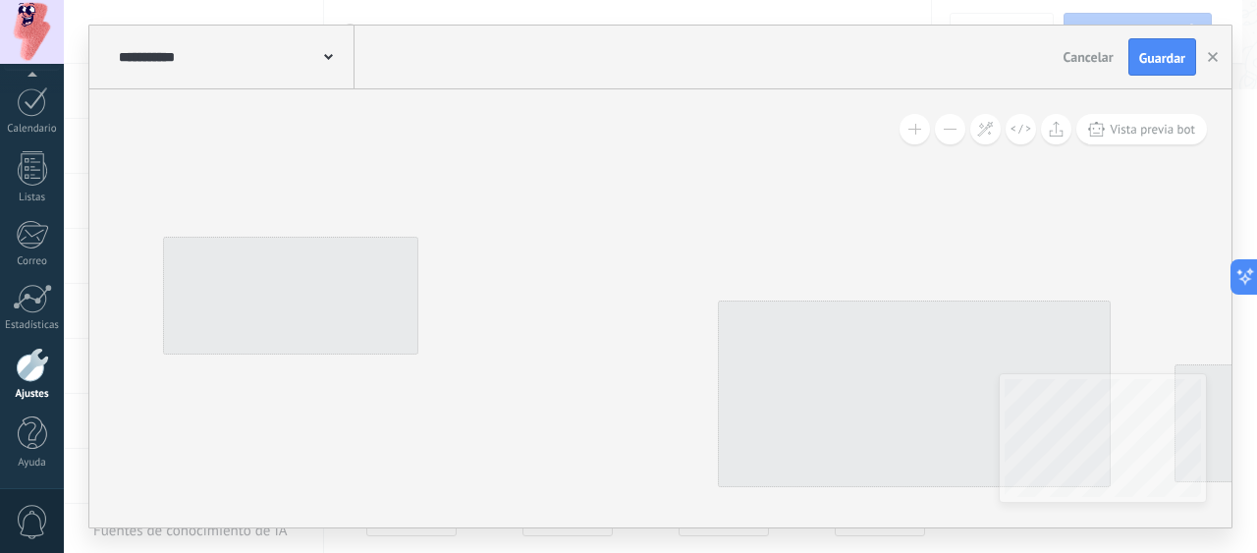
type input "**********"
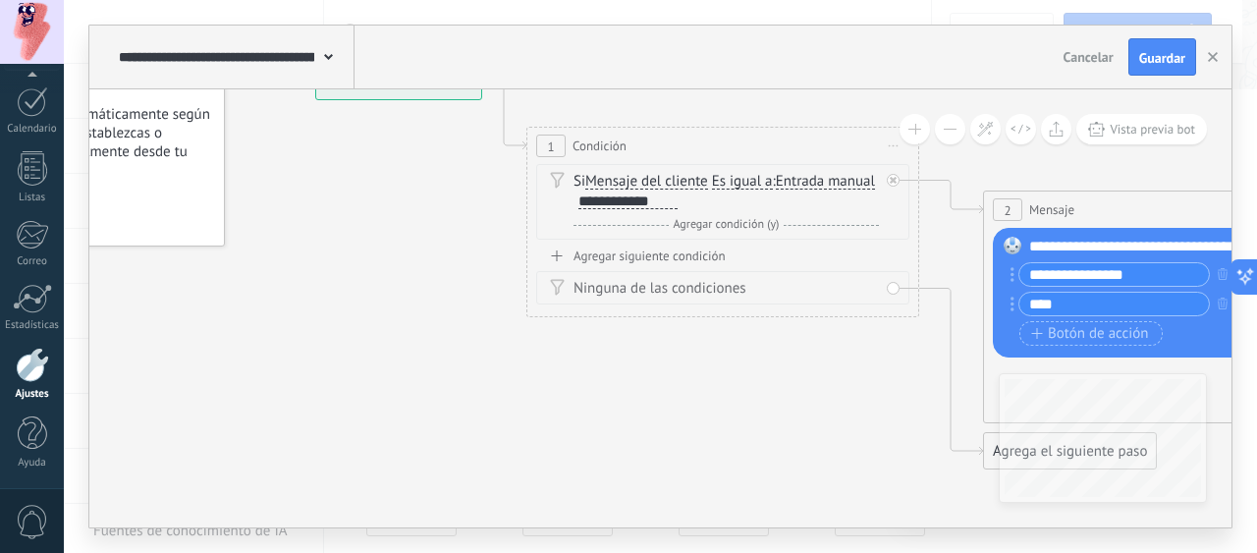
drag, startPoint x: 750, startPoint y: 421, endPoint x: 511, endPoint y: 338, distance: 252.9
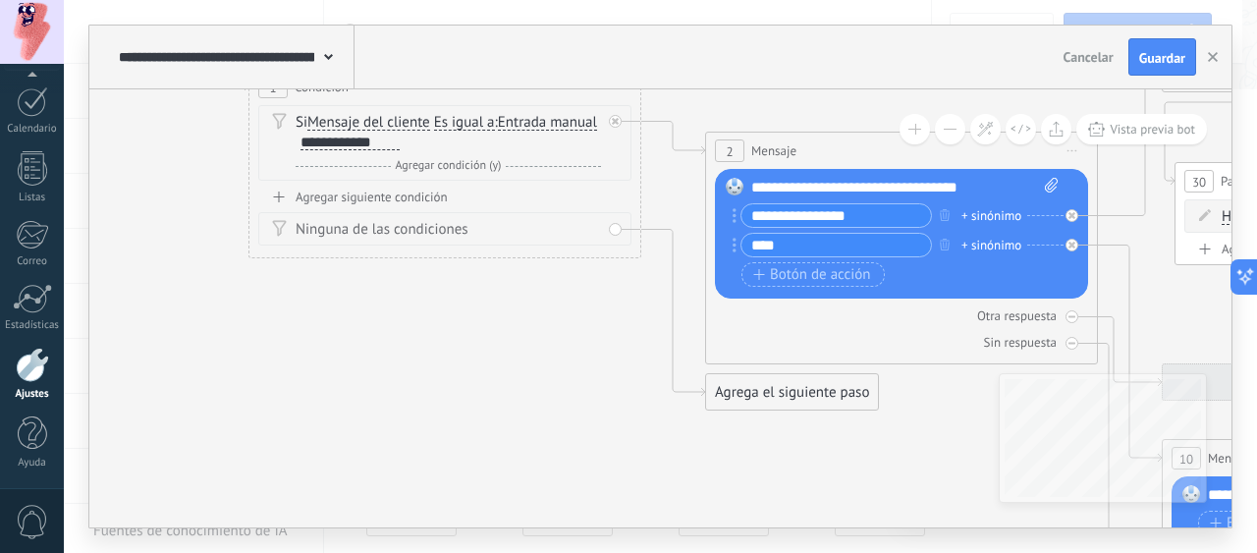
drag, startPoint x: 699, startPoint y: 395, endPoint x: 495, endPoint y: 355, distance: 208.3
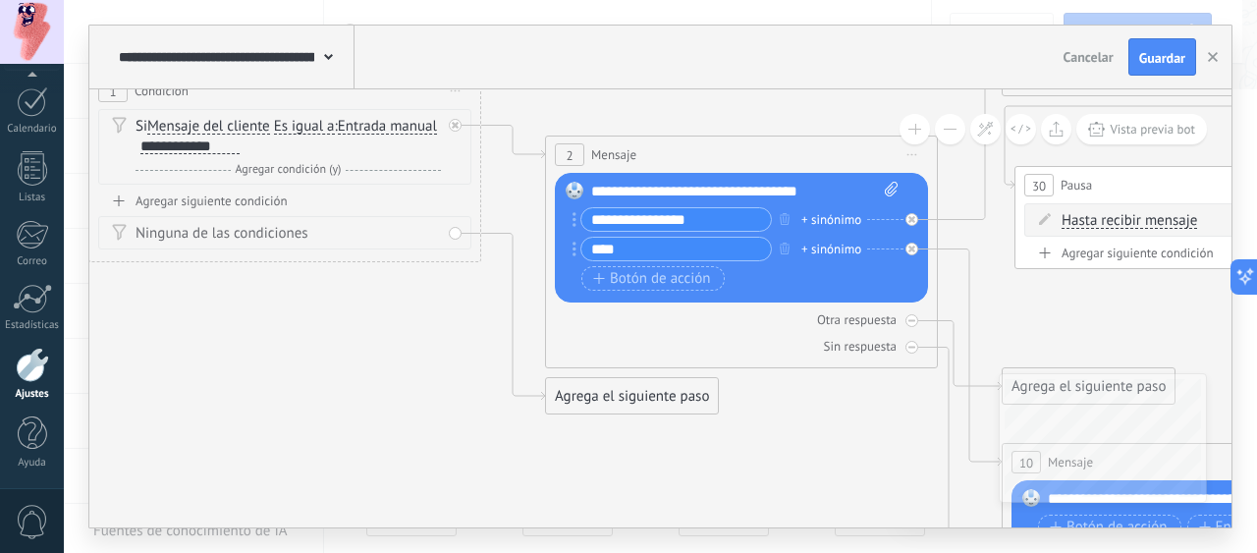
drag, startPoint x: 628, startPoint y: 361, endPoint x: 481, endPoint y: 363, distance: 146.4
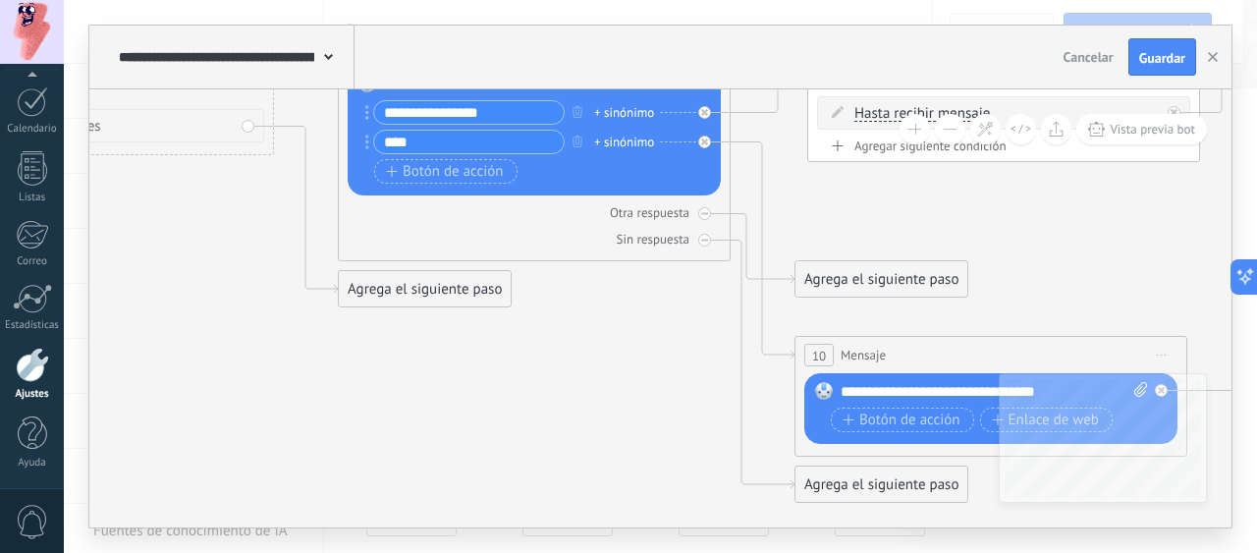
drag, startPoint x: 835, startPoint y: 455, endPoint x: 599, endPoint y: 291, distance: 287.2
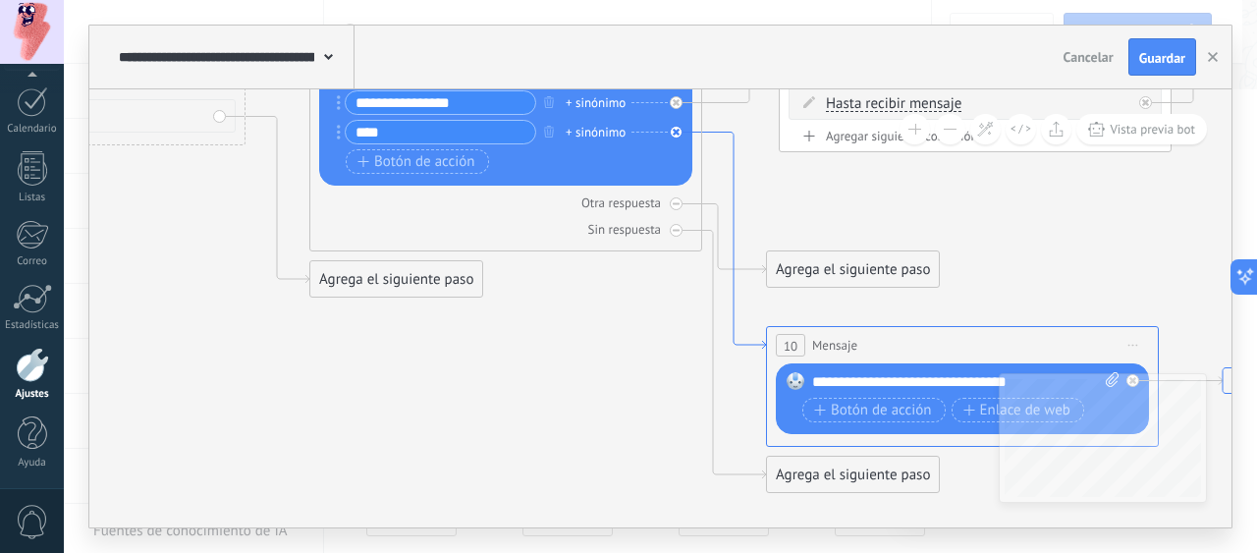
click at [730, 199] on icon at bounding box center [734, 241] width 64 height 217
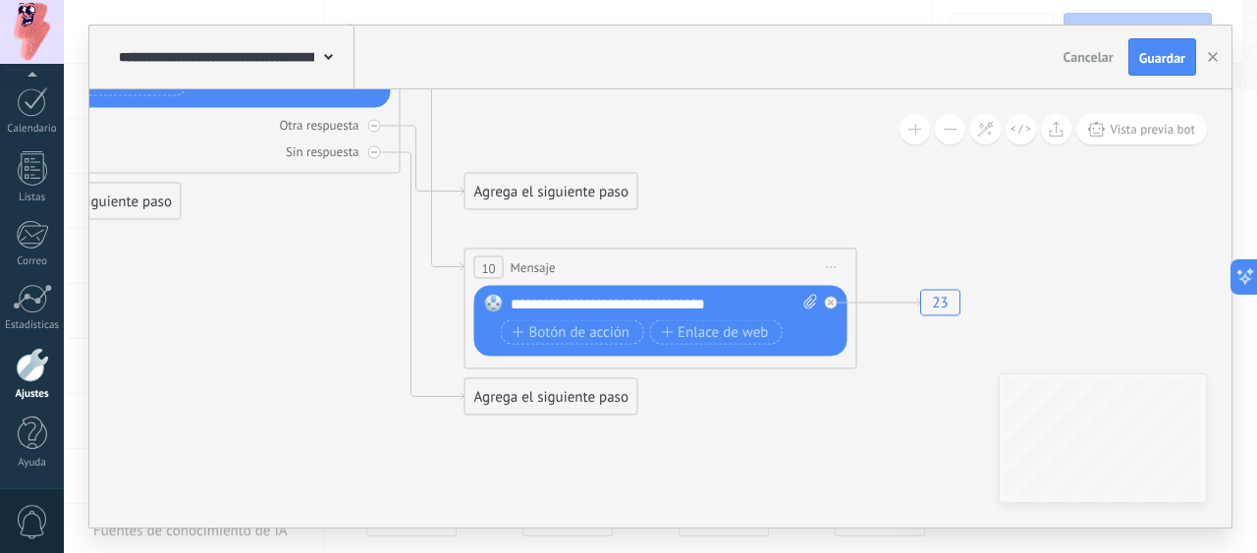
click at [1100, 56] on span "Cancelar" at bounding box center [1089, 57] width 50 height 18
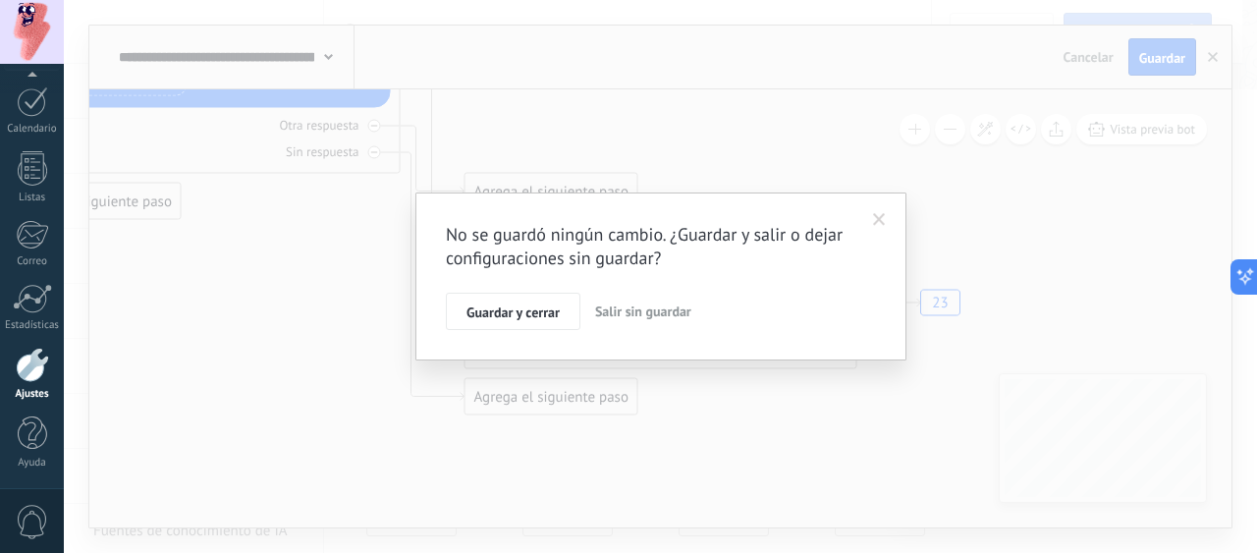
click at [616, 309] on span "Salir sin guardar" at bounding box center [643, 312] width 96 height 18
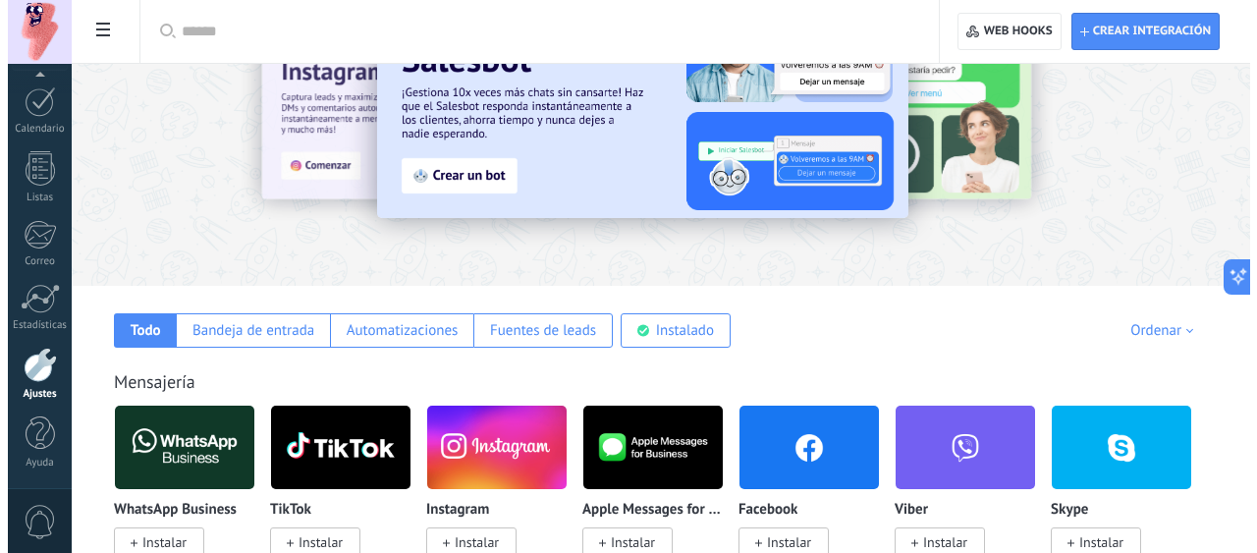
scroll to position [0, 0]
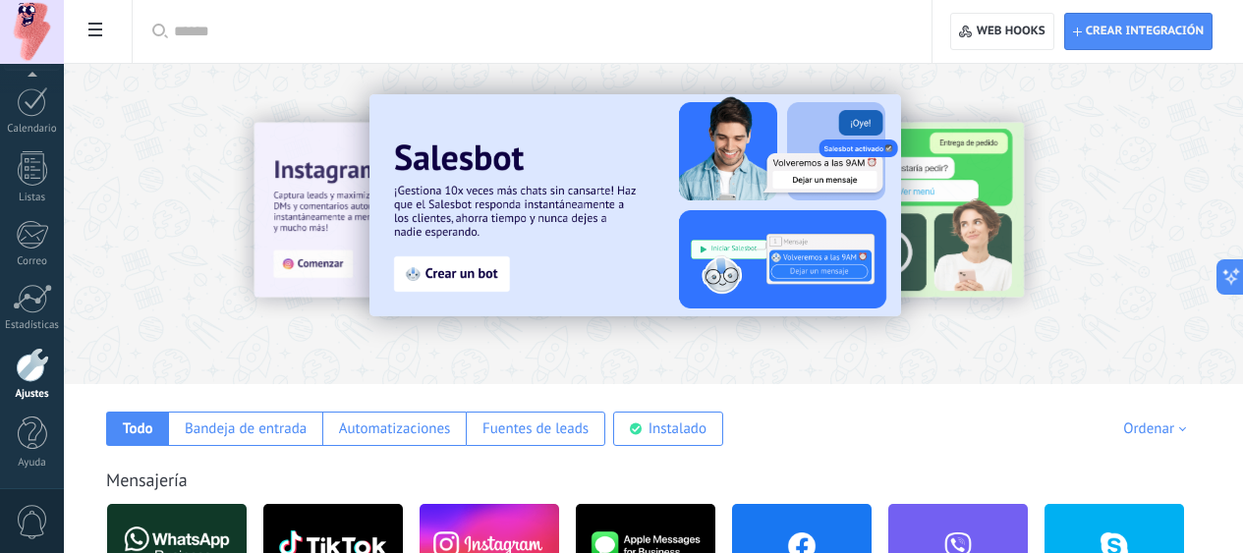
click at [27, 109] on div at bounding box center [32, 101] width 31 height 30
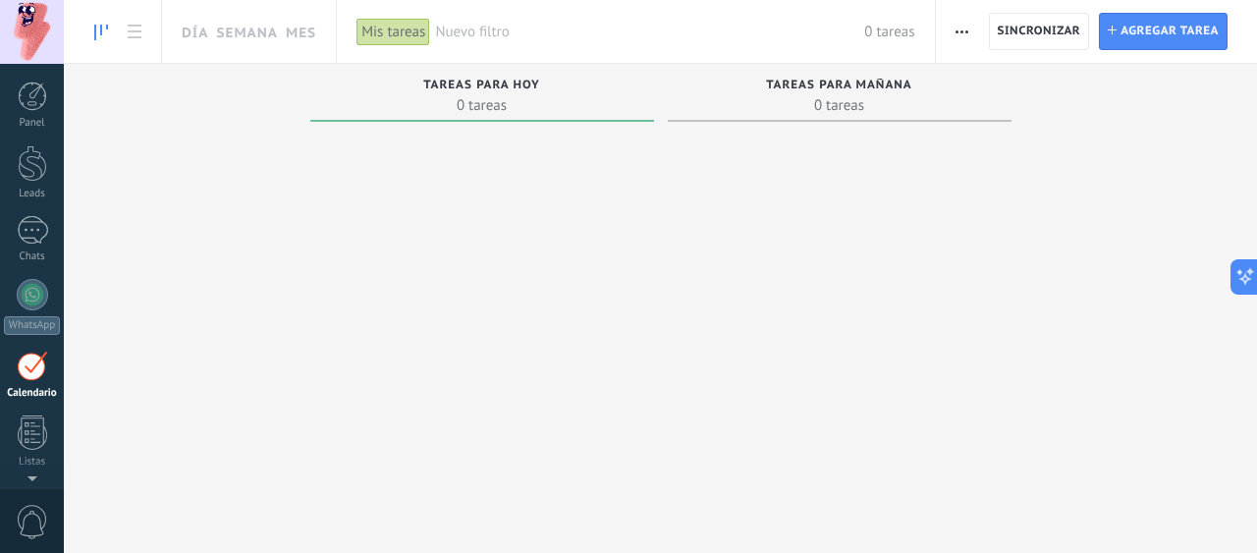
click at [33, 104] on div at bounding box center [32, 96] width 29 height 29
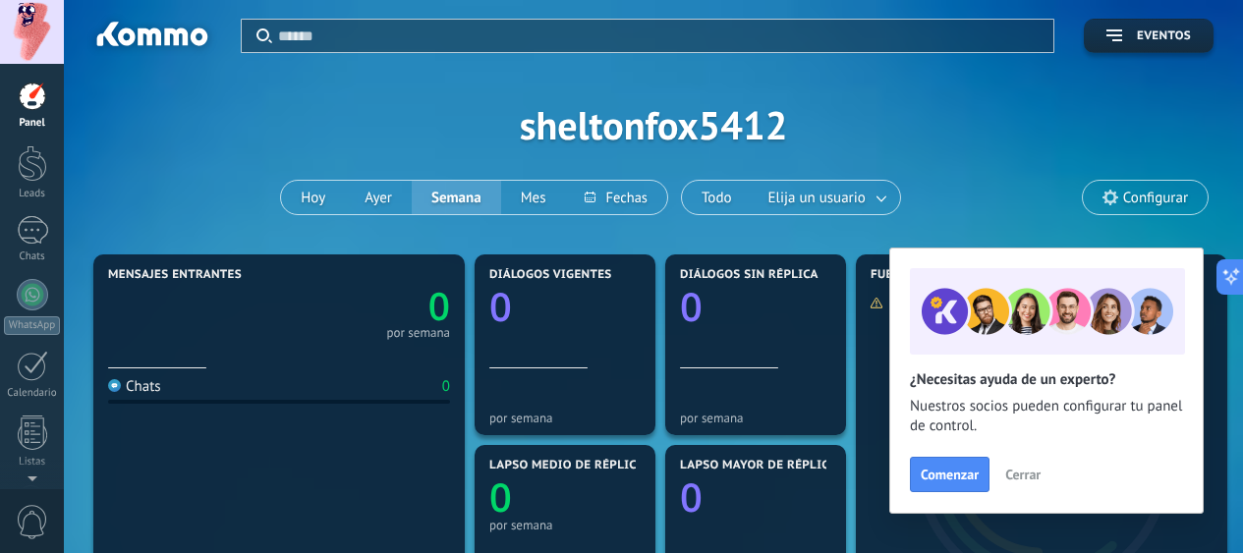
click at [28, 37] on div at bounding box center [32, 32] width 64 height 64
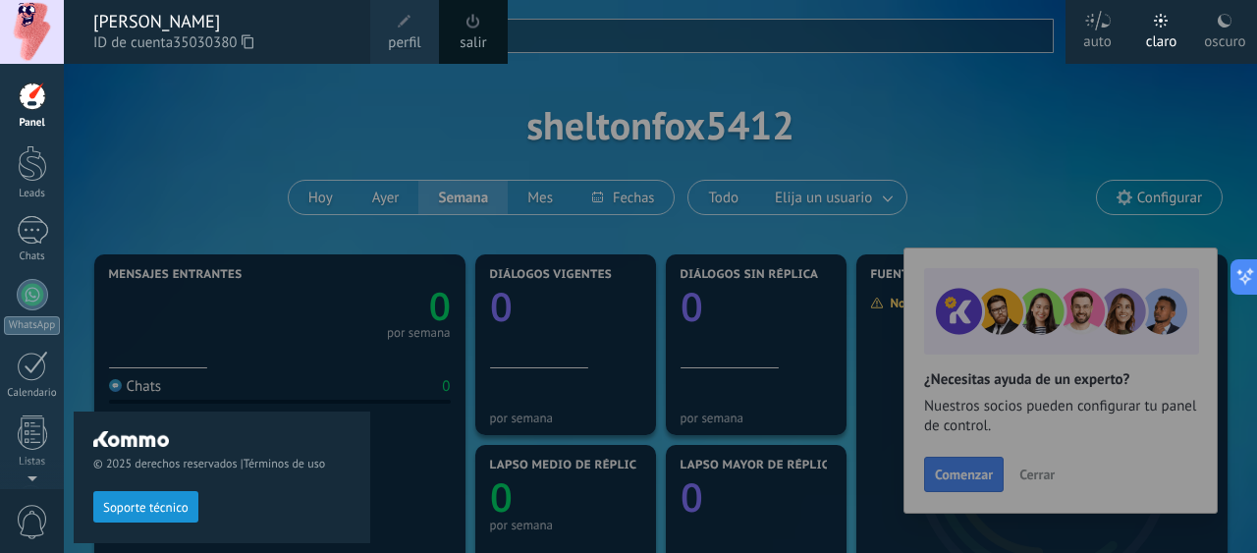
click at [34, 96] on div at bounding box center [32, 96] width 29 height 29
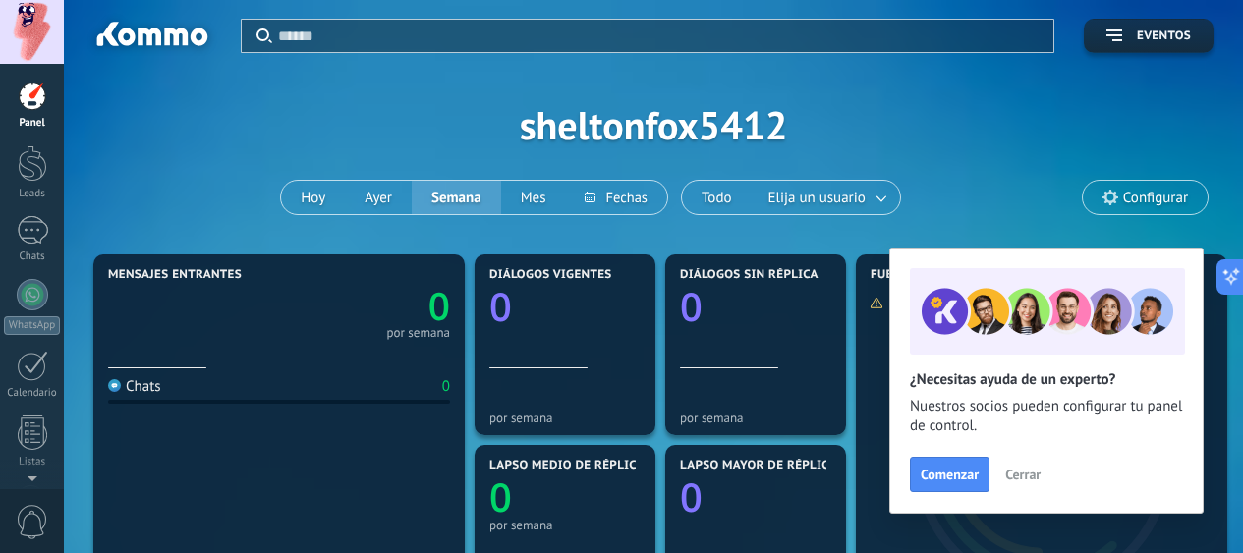
click at [35, 195] on div "Leads" at bounding box center [32, 194] width 57 height 13
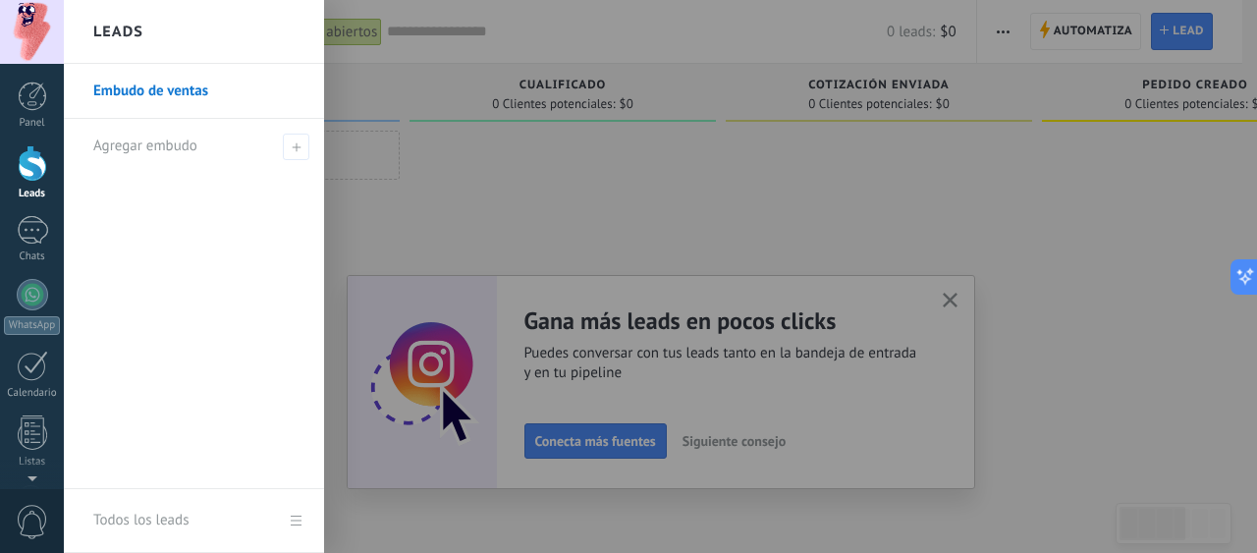
click at [40, 216] on div at bounding box center [32, 230] width 31 height 28
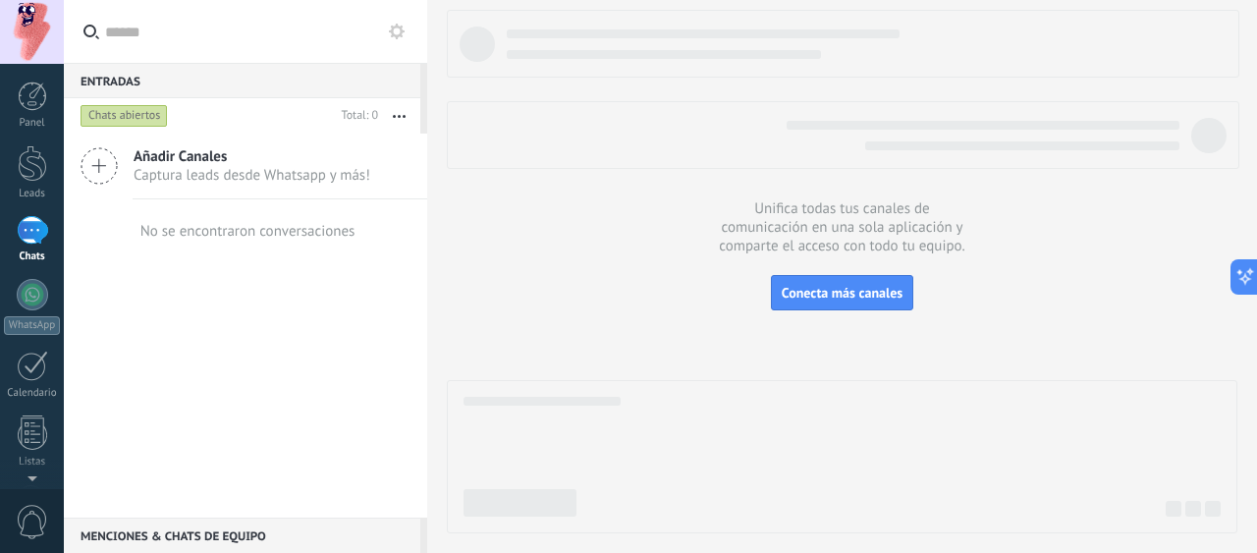
click at [44, 236] on div at bounding box center [32, 230] width 31 height 28
click at [37, 290] on div at bounding box center [32, 294] width 31 height 31
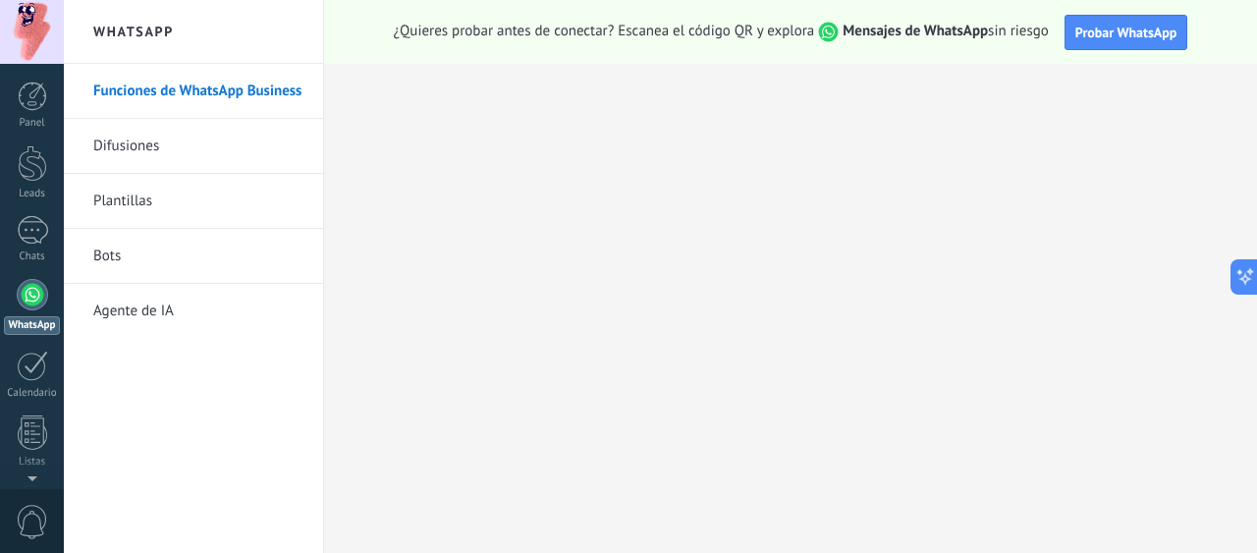
click at [128, 311] on link "Agente de IA" at bounding box center [198, 311] width 210 height 55
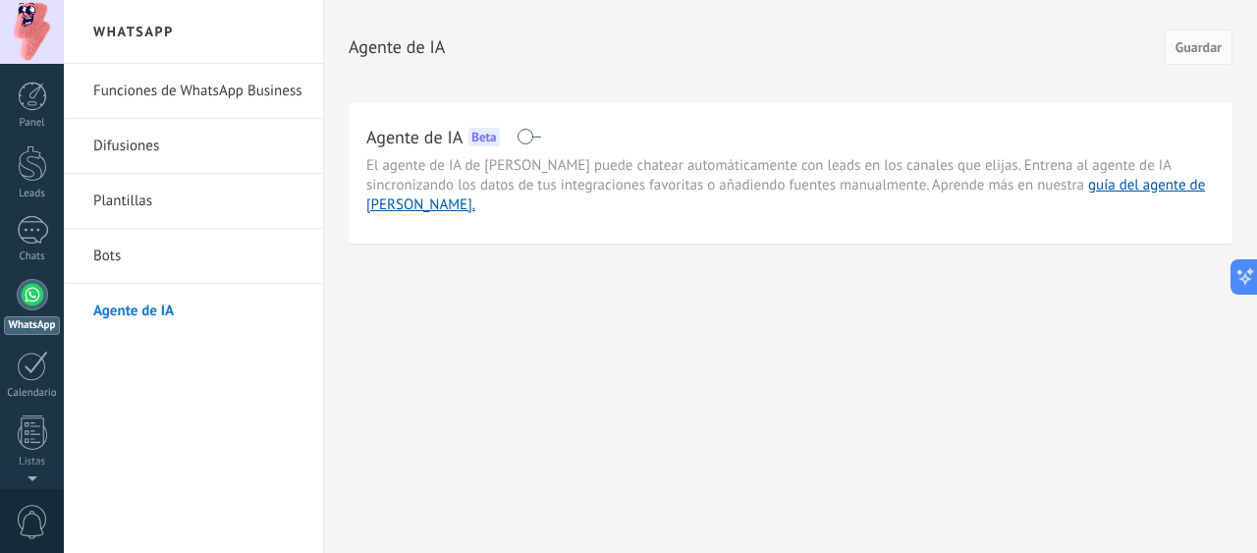
click at [117, 258] on link "Bots" at bounding box center [198, 256] width 210 height 55
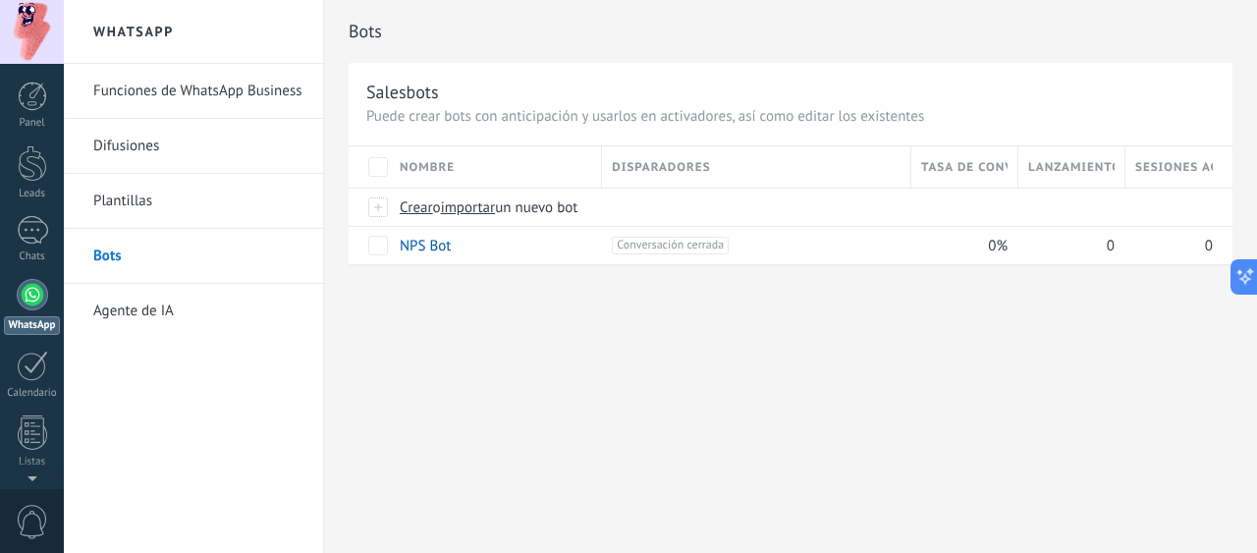
click at [152, 205] on link "Plantillas" at bounding box center [198, 201] width 210 height 55
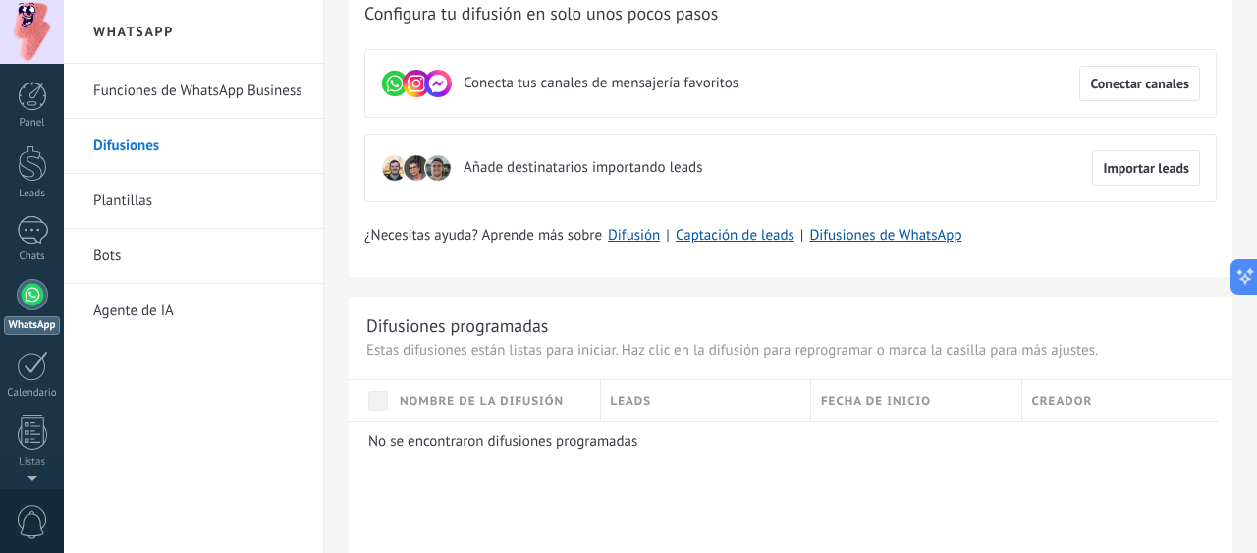
scroll to position [98, 0]
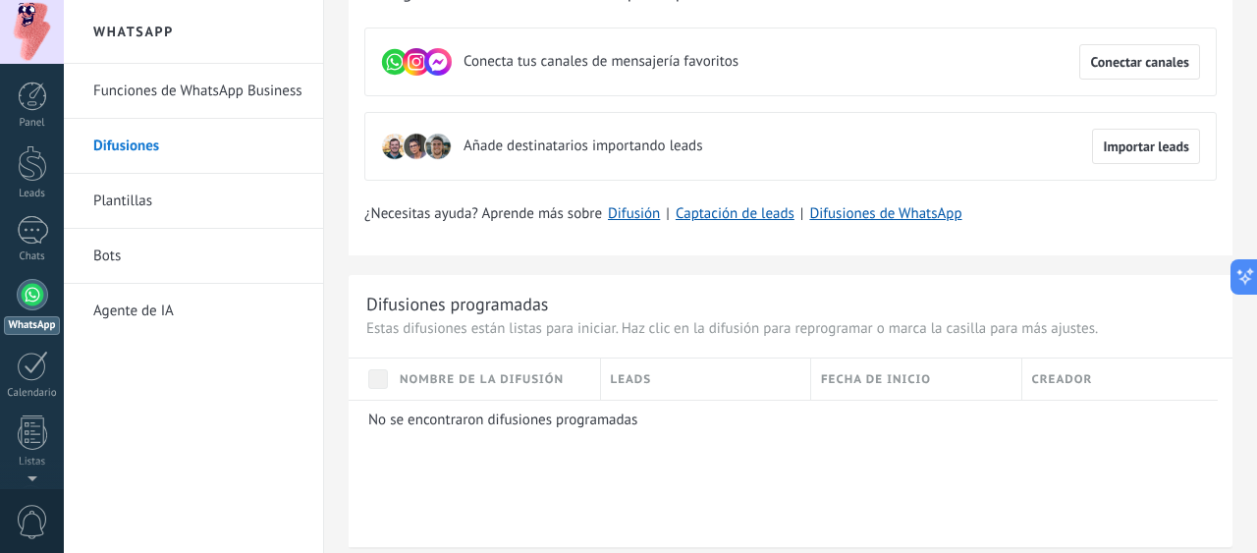
click at [221, 94] on link "Funciones de WhatsApp Business" at bounding box center [198, 91] width 210 height 55
